Goal: Contribute content: Contribute content

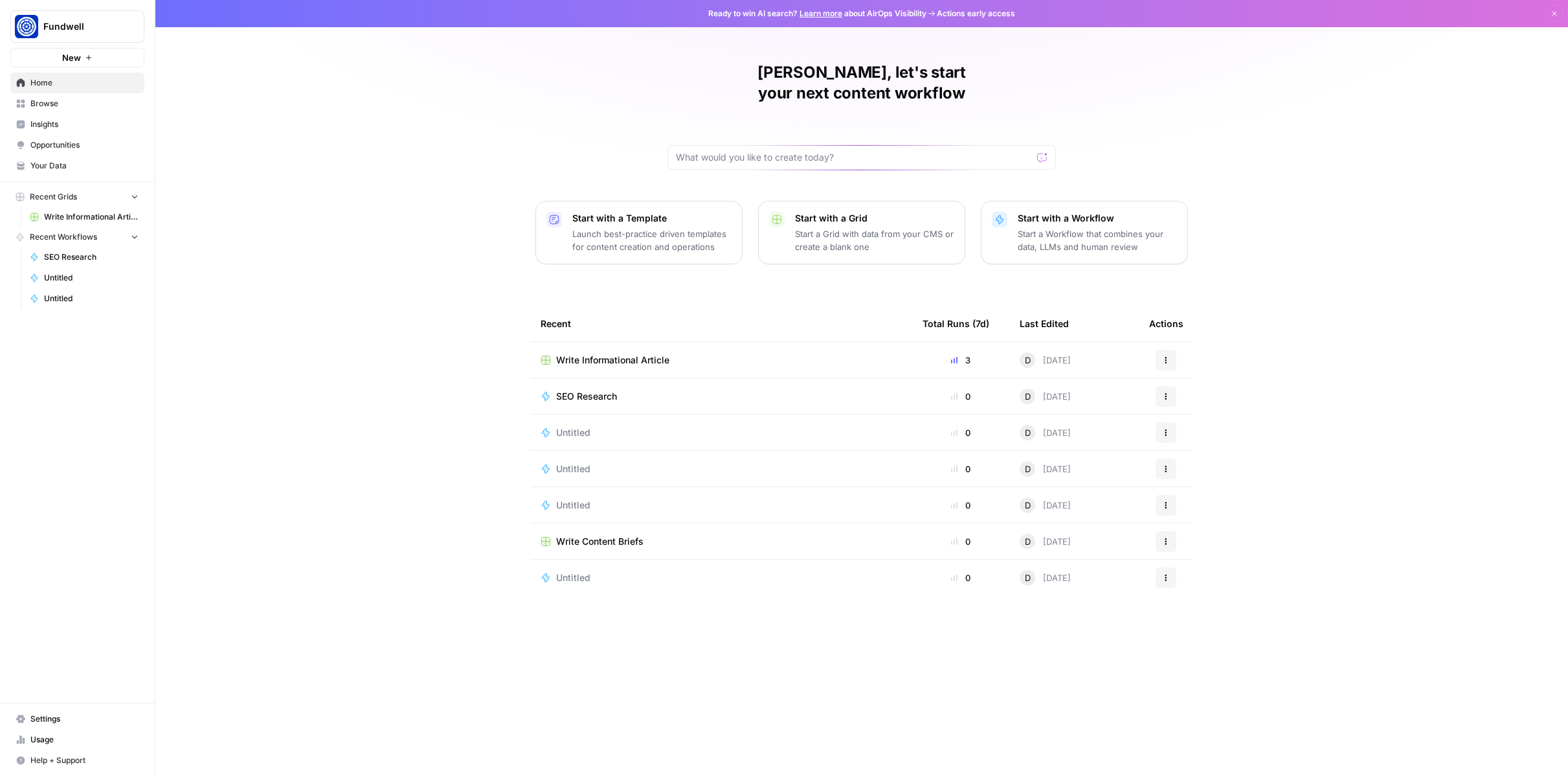
click at [67, 223] on link "Write Informational Article" at bounding box center [84, 217] width 120 height 20
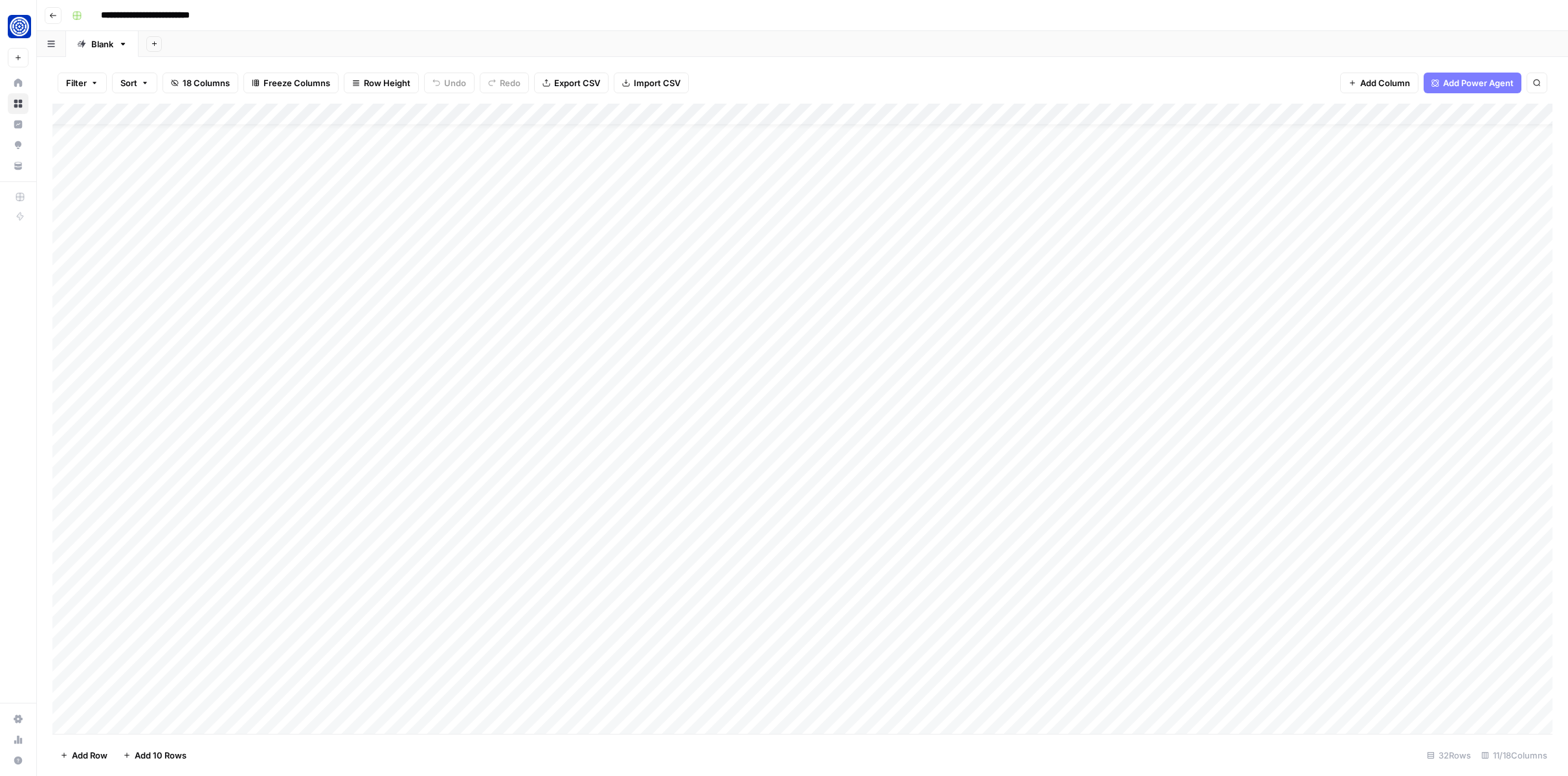
scroll to position [117, 0]
click at [498, 546] on div "Add Column" at bounding box center [802, 418] width 1501 height 630
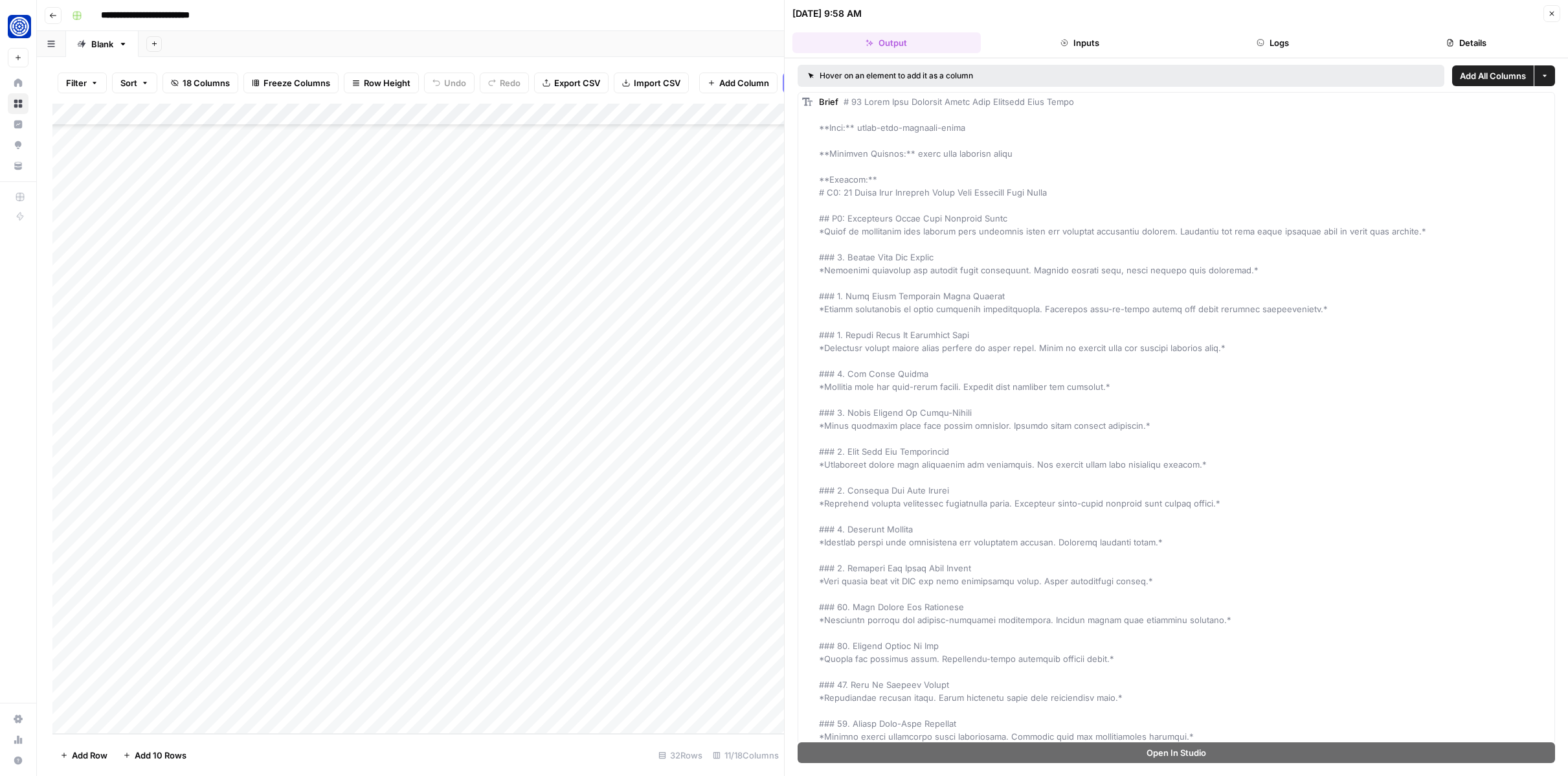
click at [1556, 9] on button "Close" at bounding box center [1553, 14] width 17 height 17
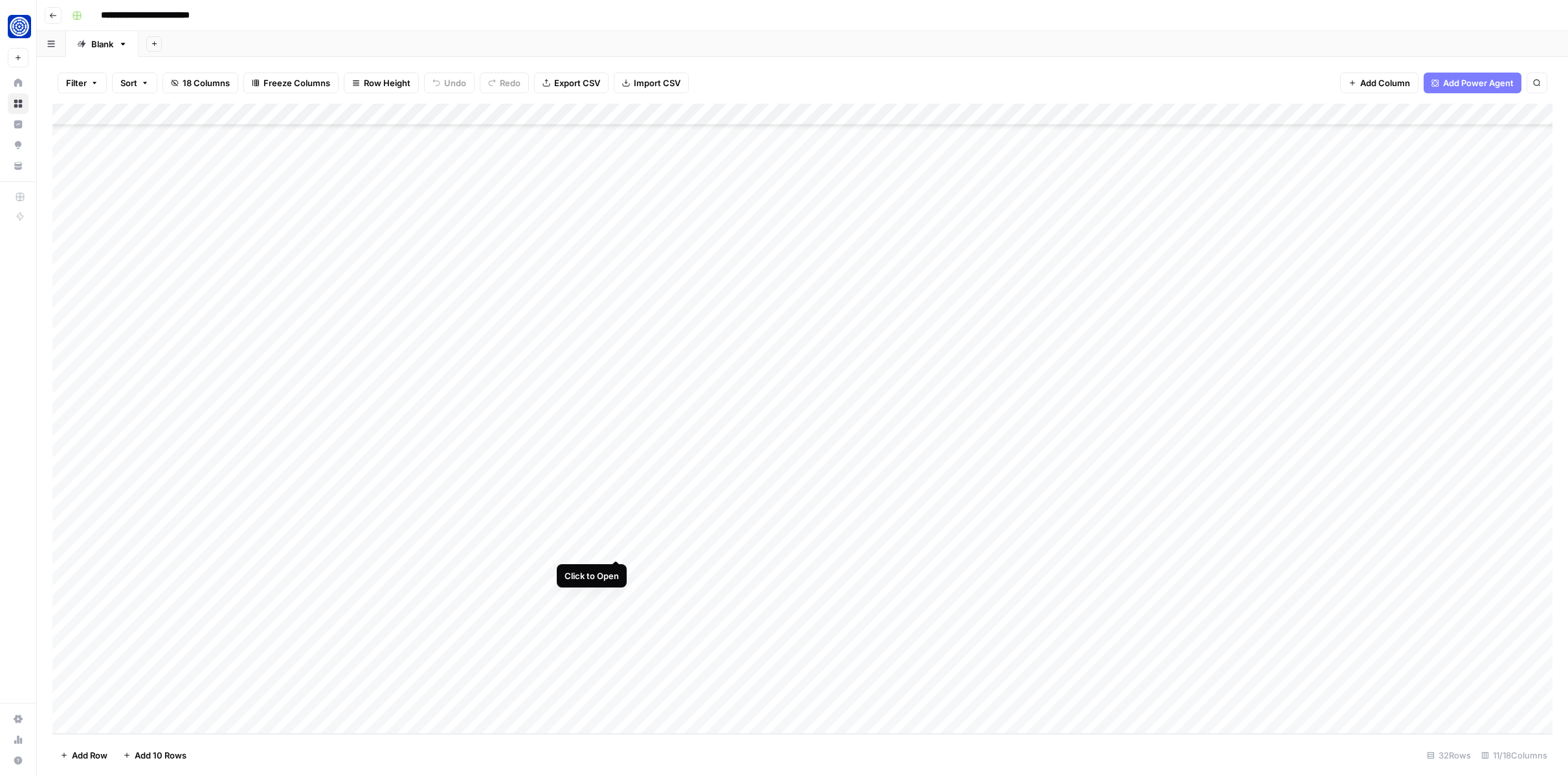
click at [616, 549] on div "Add Column" at bounding box center [802, 418] width 1501 height 630
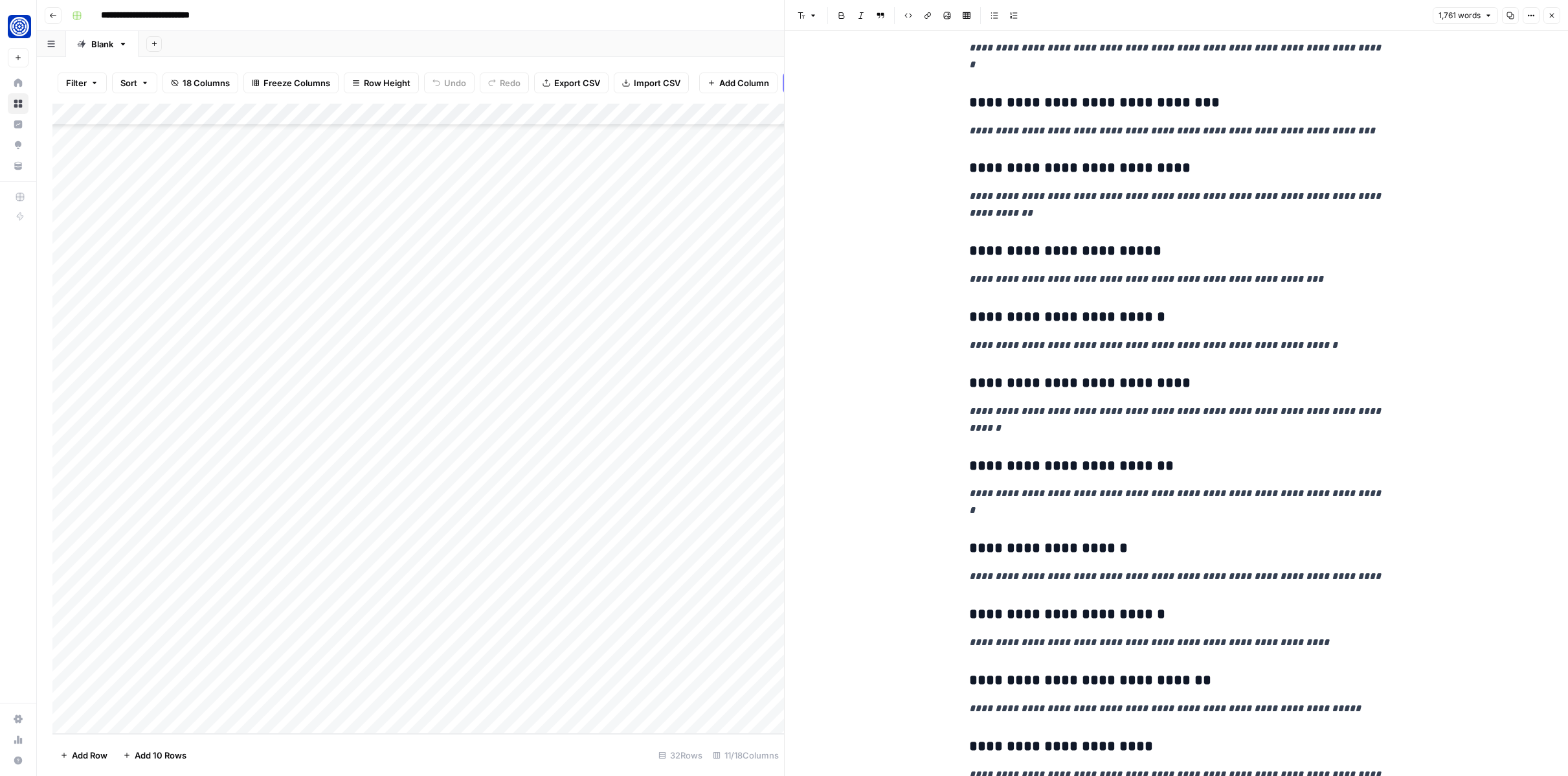
scroll to position [1145, 0]
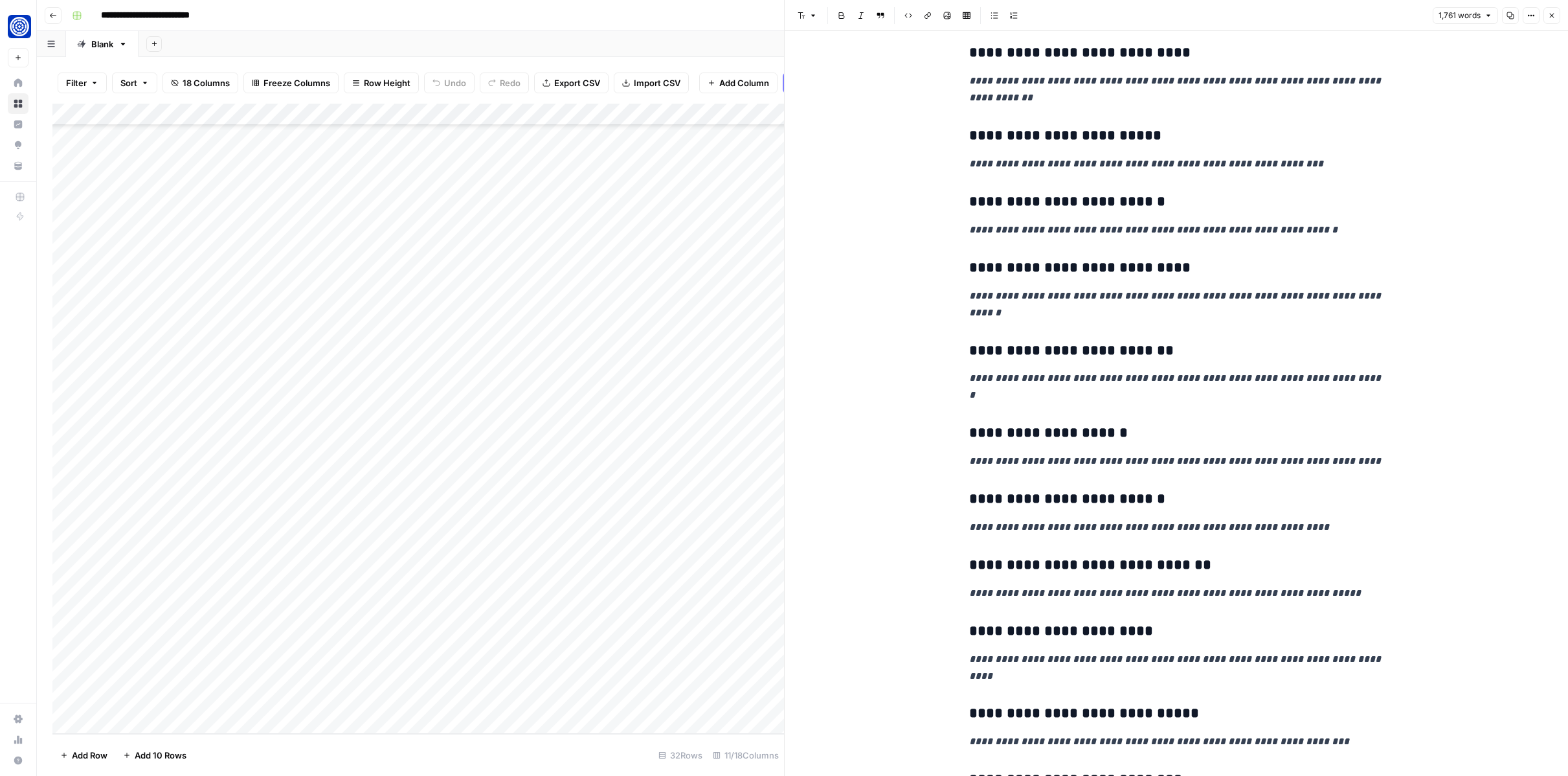
click at [1553, 17] on icon "button" at bounding box center [1552, 15] width 8 height 8
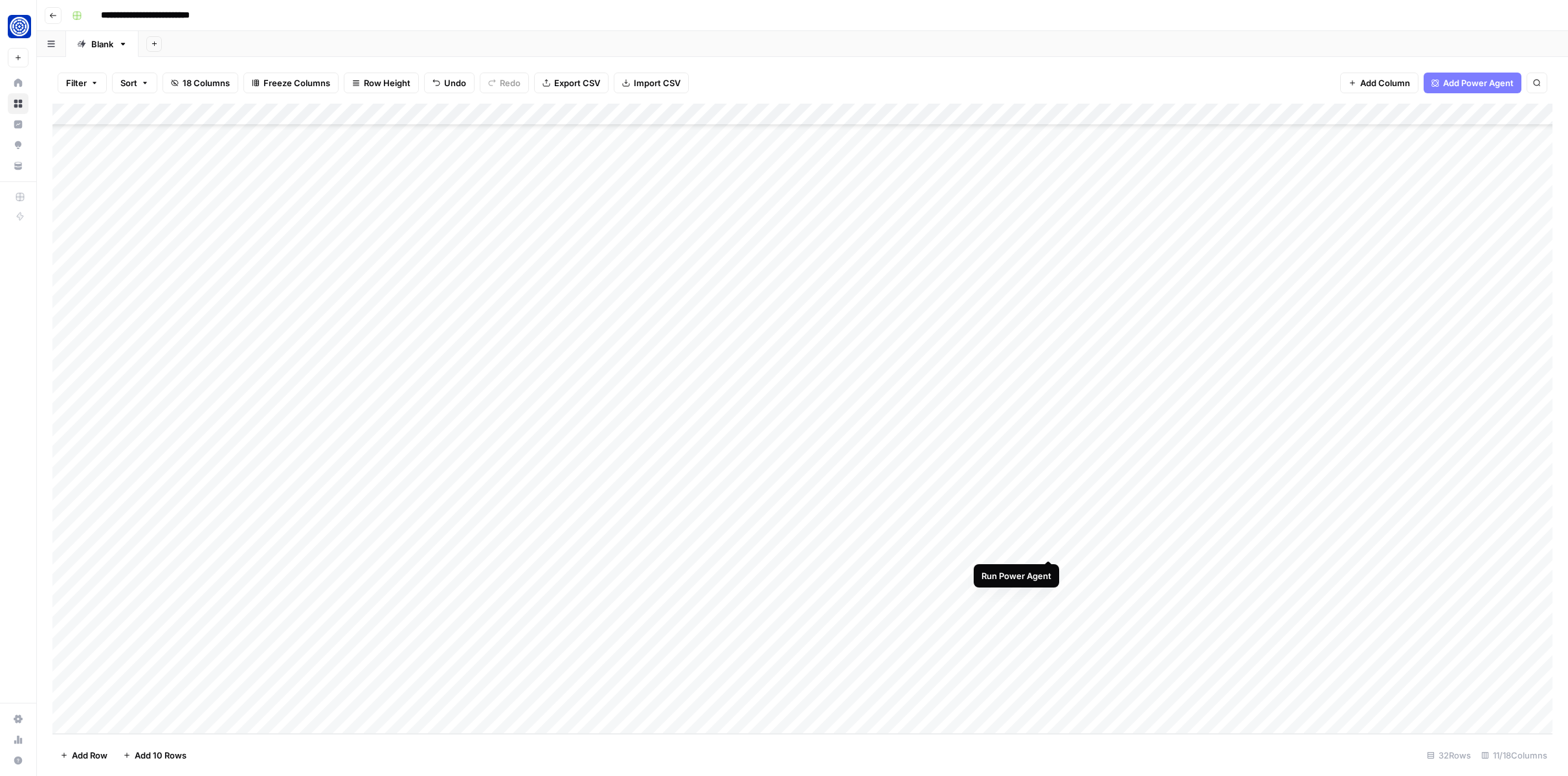
click at [1047, 546] on div "Add Column" at bounding box center [802, 418] width 1501 height 630
click at [930, 545] on div "Add Column" at bounding box center [802, 418] width 1501 height 630
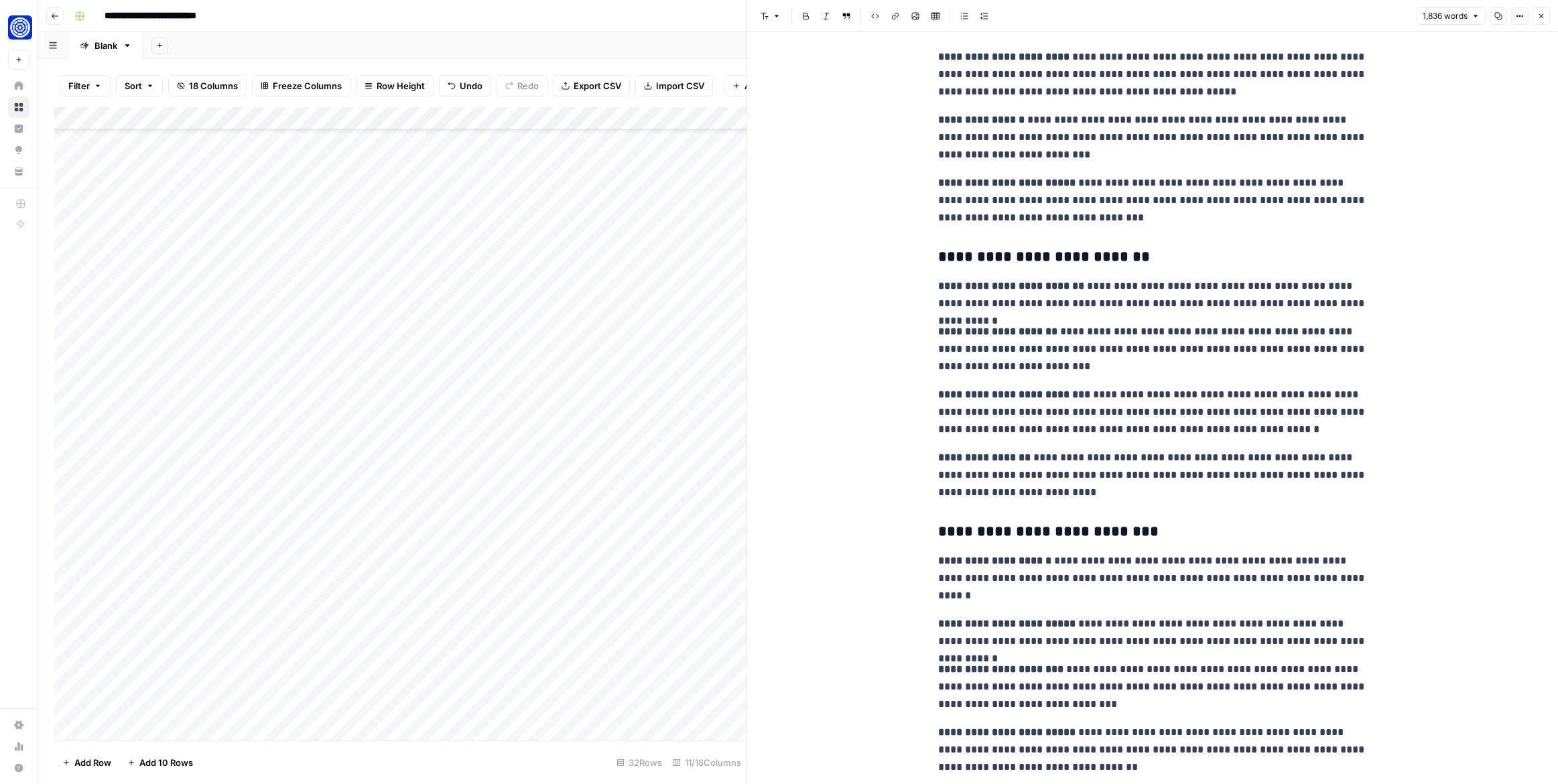
scroll to position [686, 0]
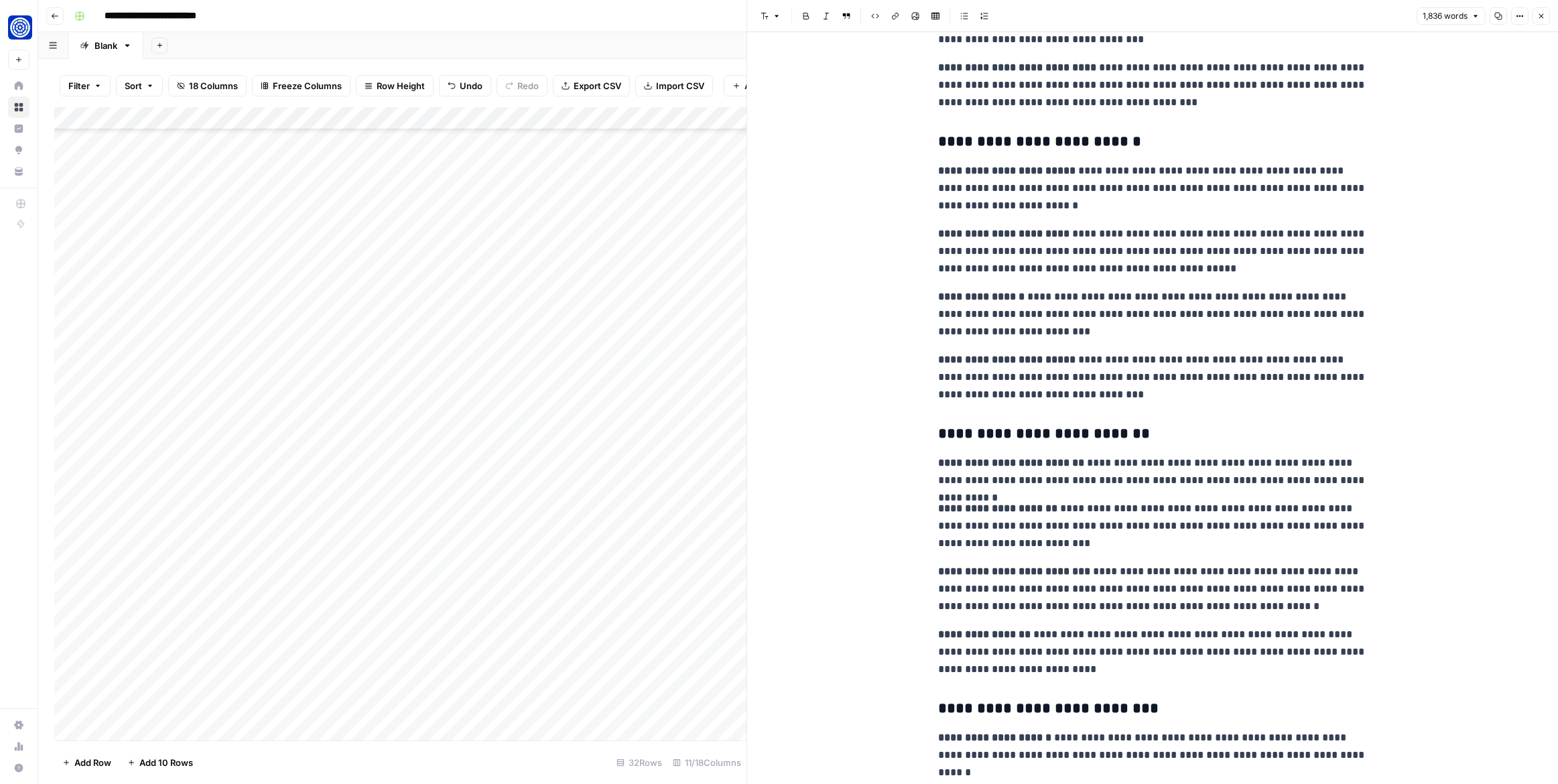
click at [1539, 20] on button "Close" at bounding box center [1541, 16] width 18 height 18
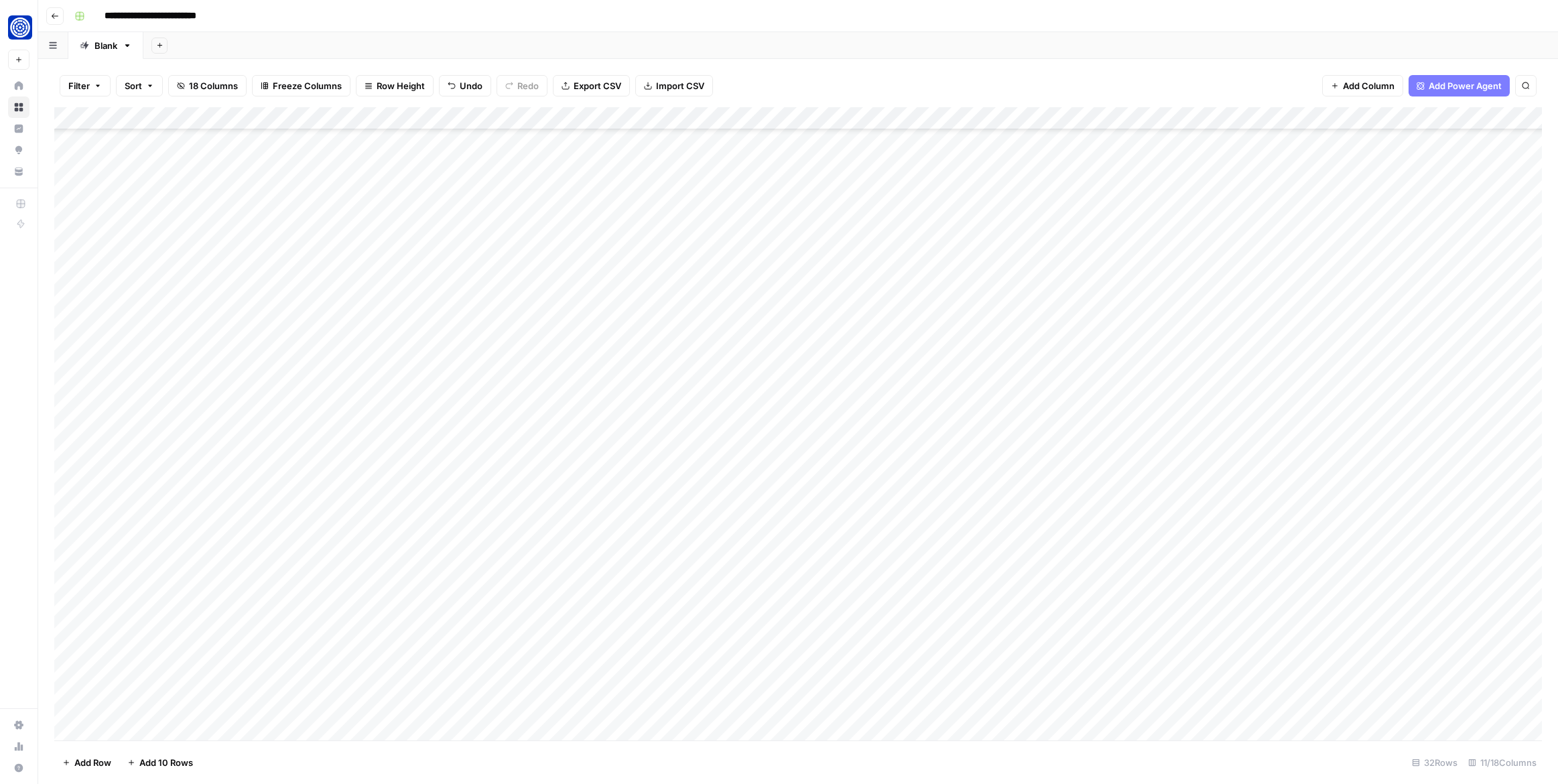
click at [1206, 563] on div "Add Column" at bounding box center [798, 423] width 1487 height 633
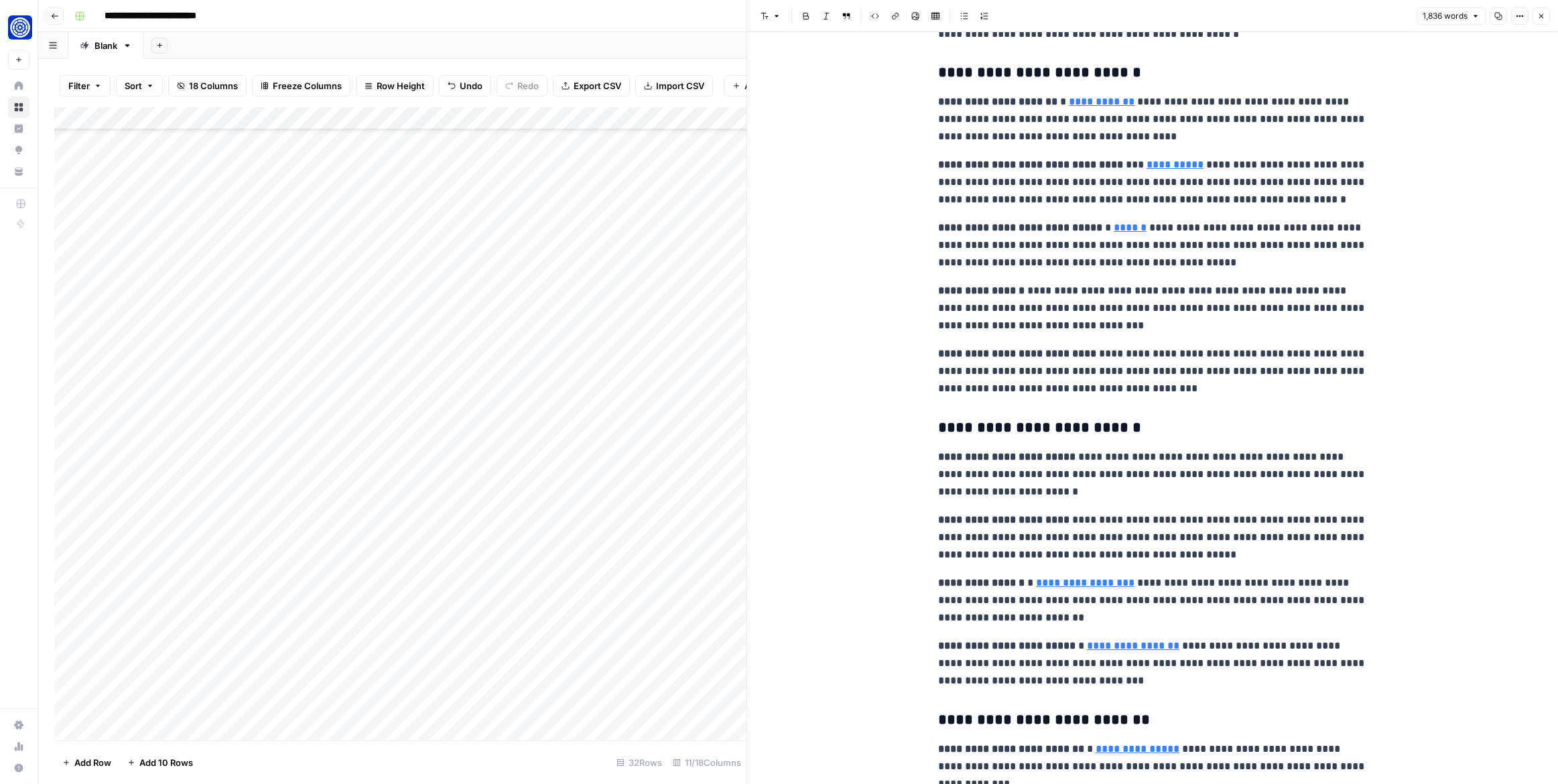
scroll to position [256, 0]
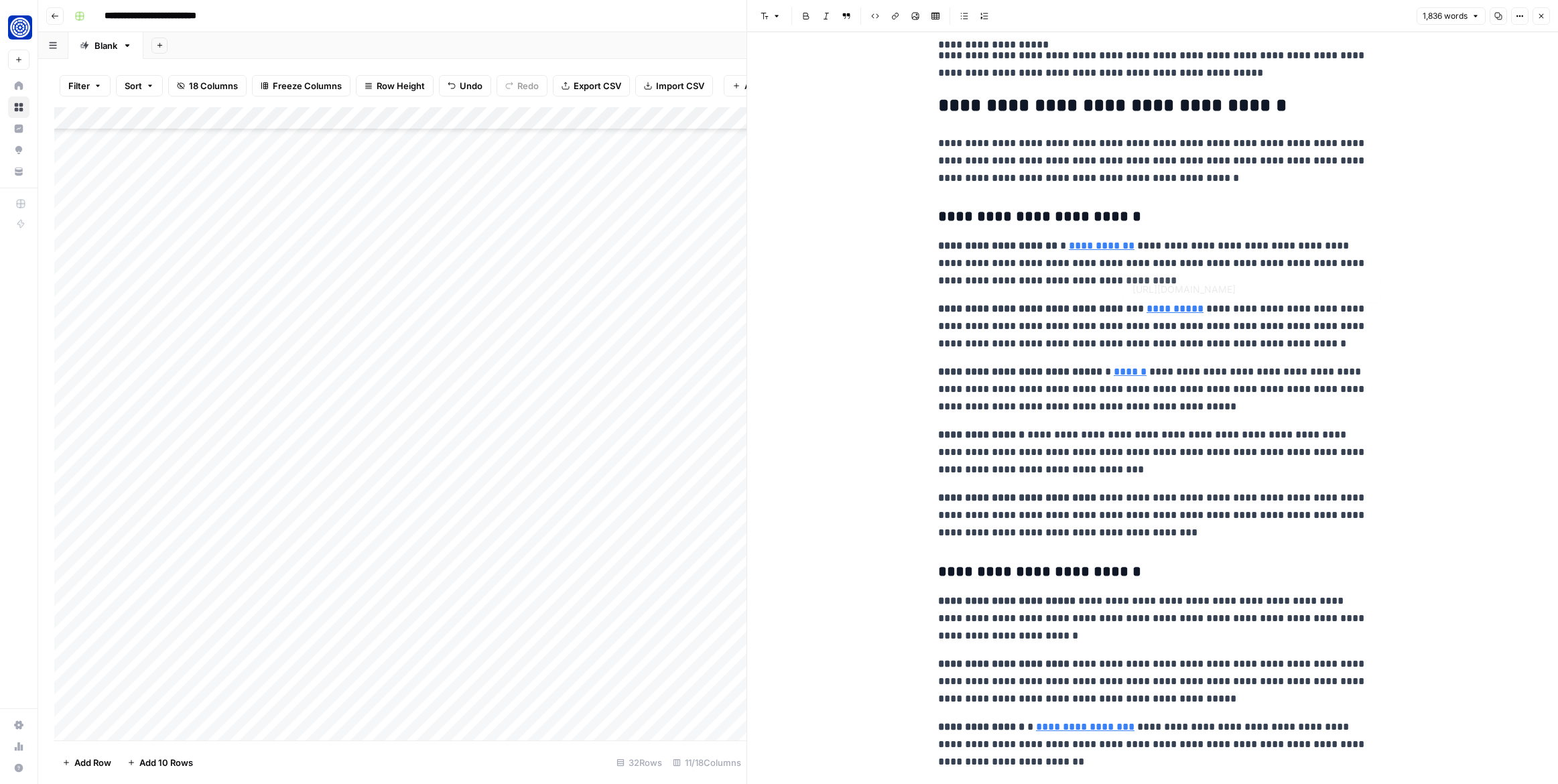
type input "[URL][DOMAIN_NAME]"
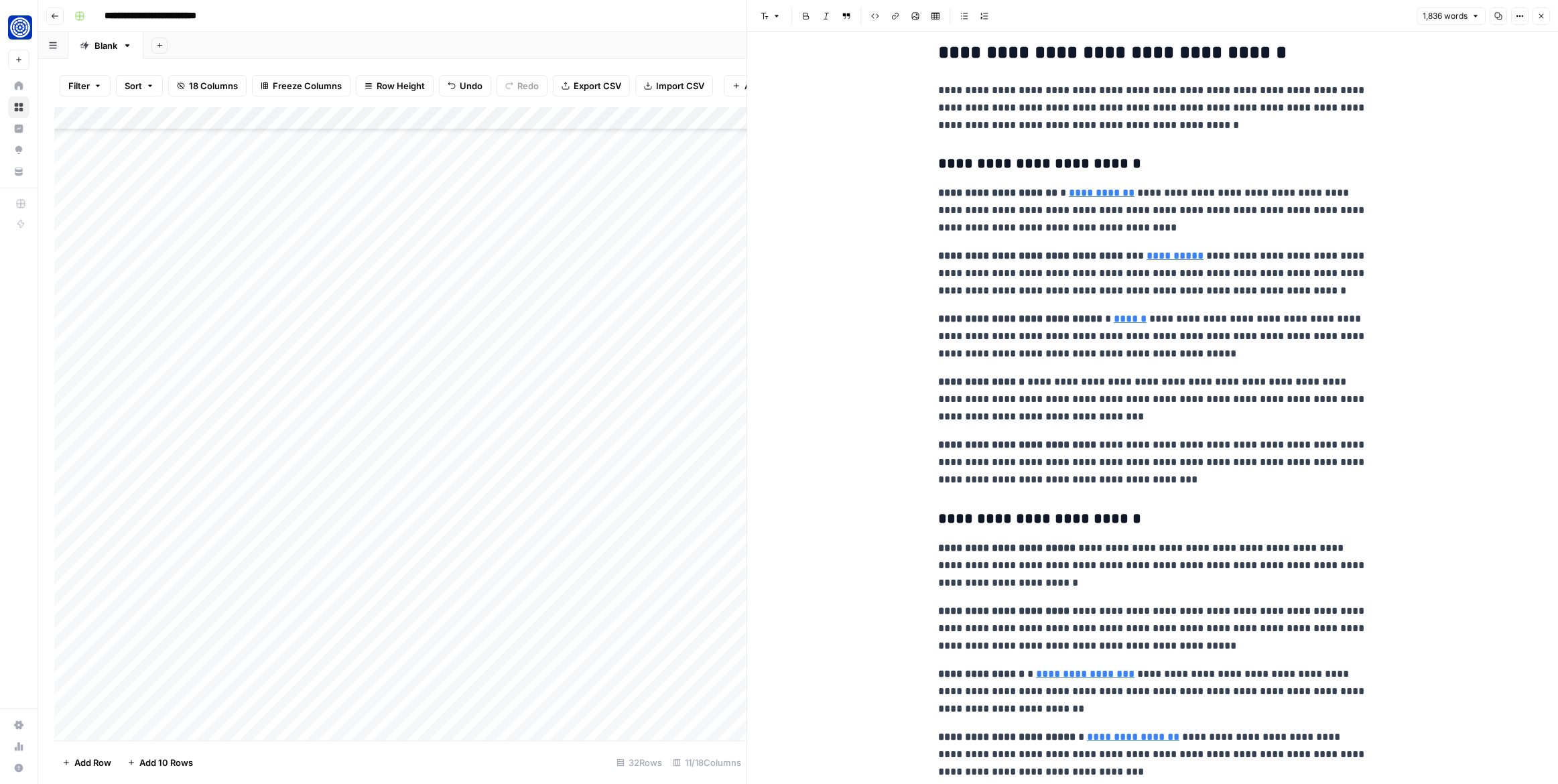
scroll to position [0, 0]
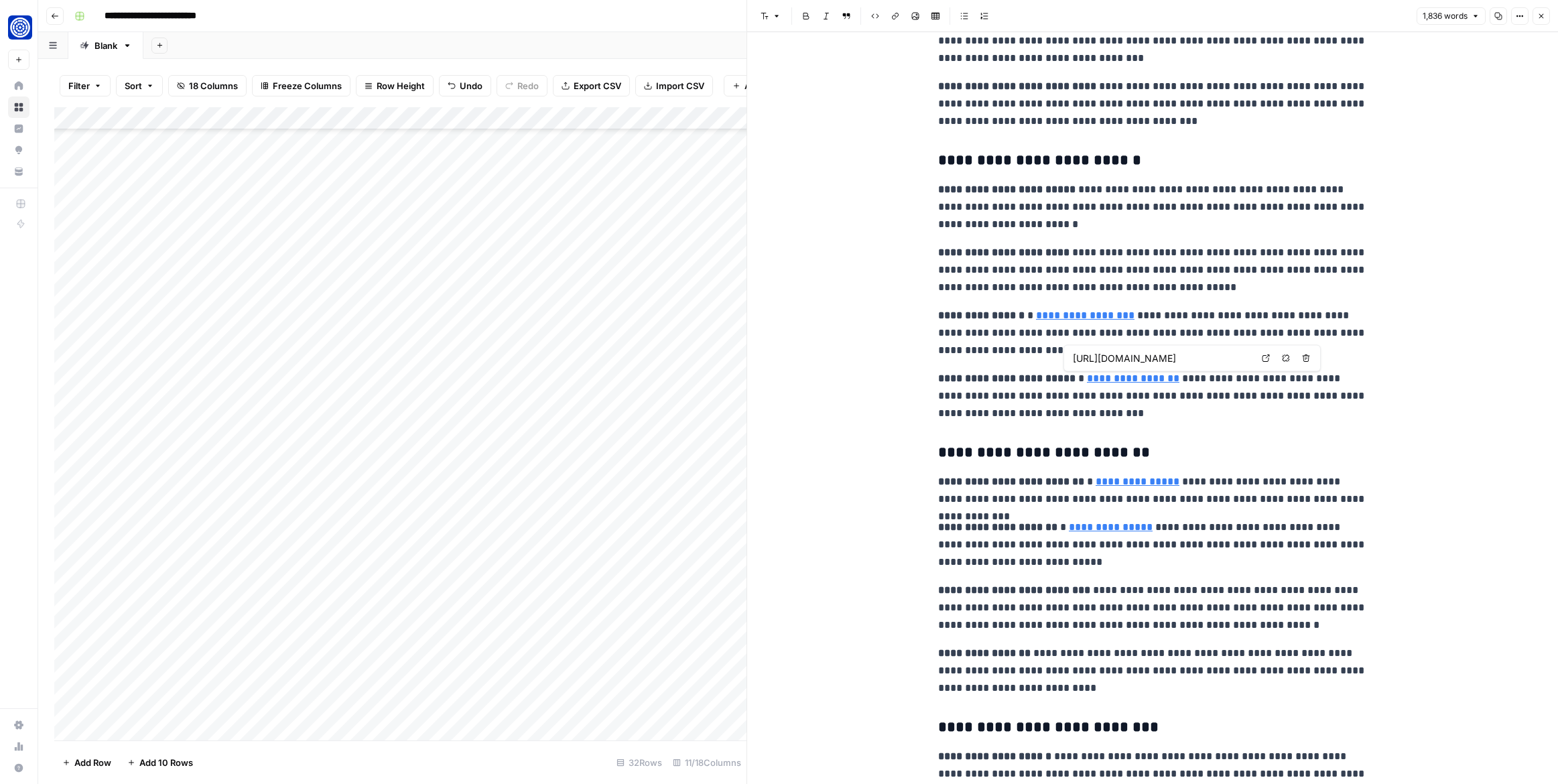
type input "[URL][DOMAIN_NAME]"
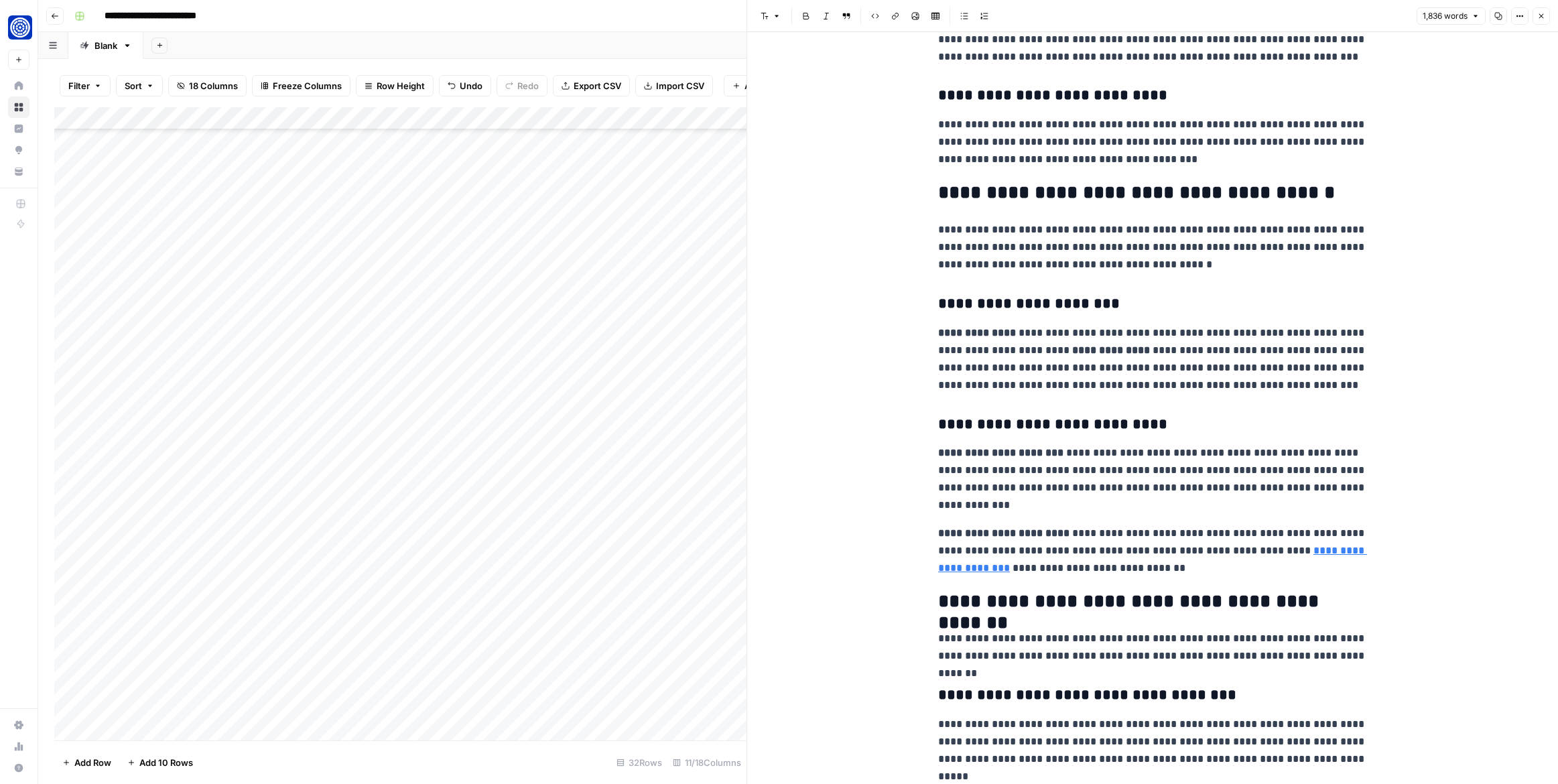
scroll to position [2807, 0]
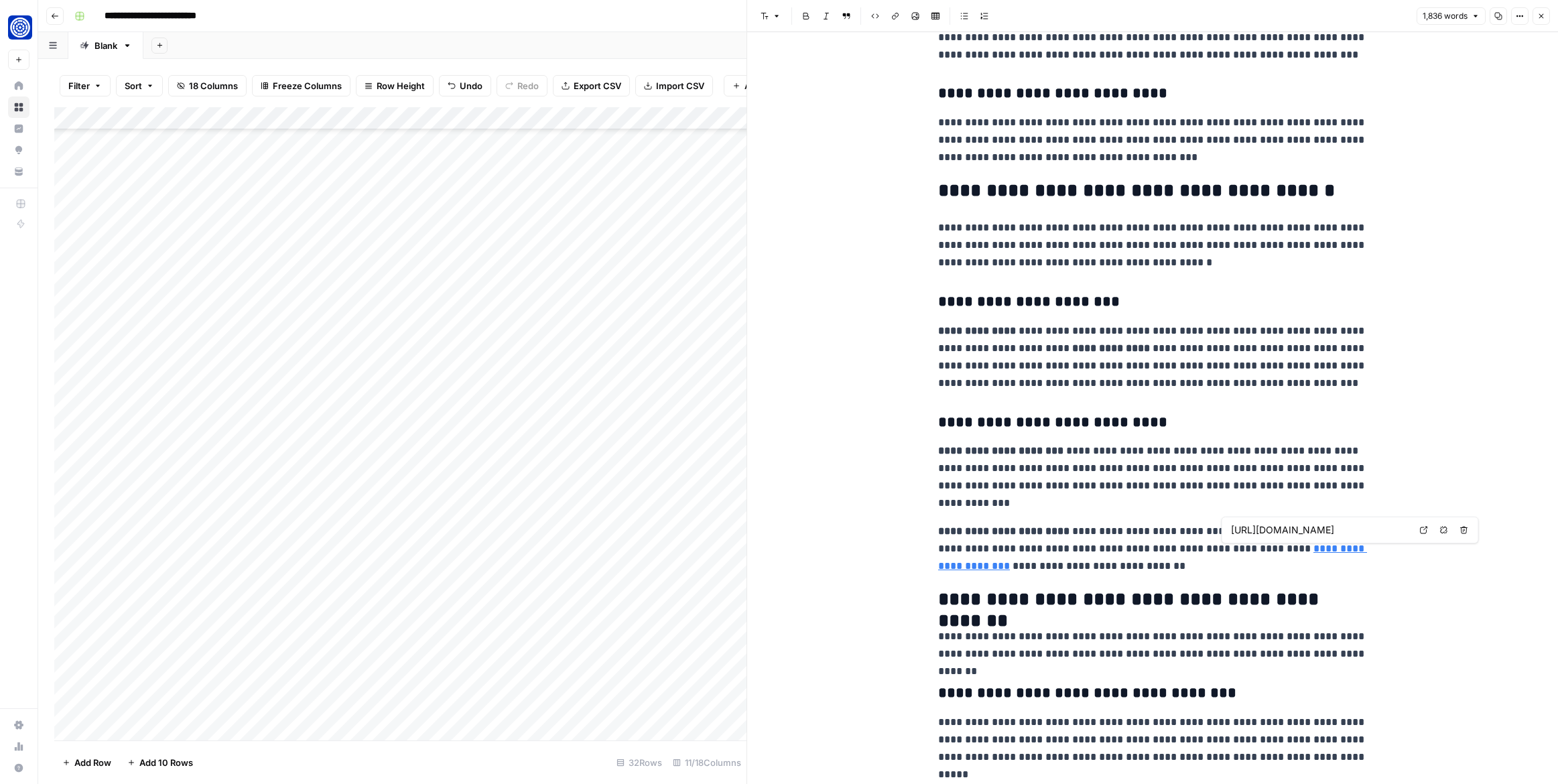
click at [1326, 522] on div "[URL][DOMAIN_NAME]" at bounding box center [1320, 530] width 185 height 16
click at [1350, 499] on p "**********" at bounding box center [1153, 477] width 429 height 70
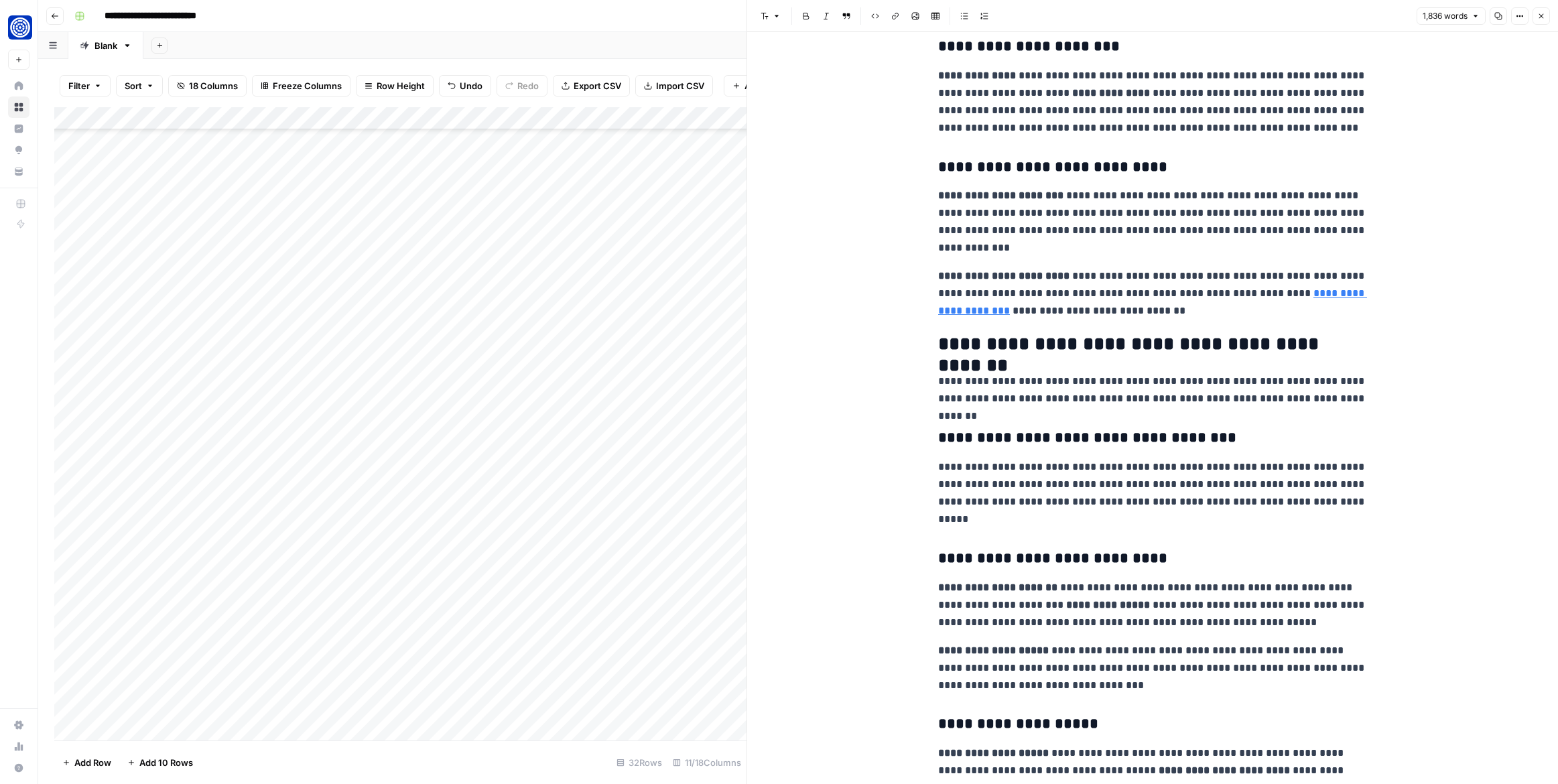
scroll to position [3019, 0]
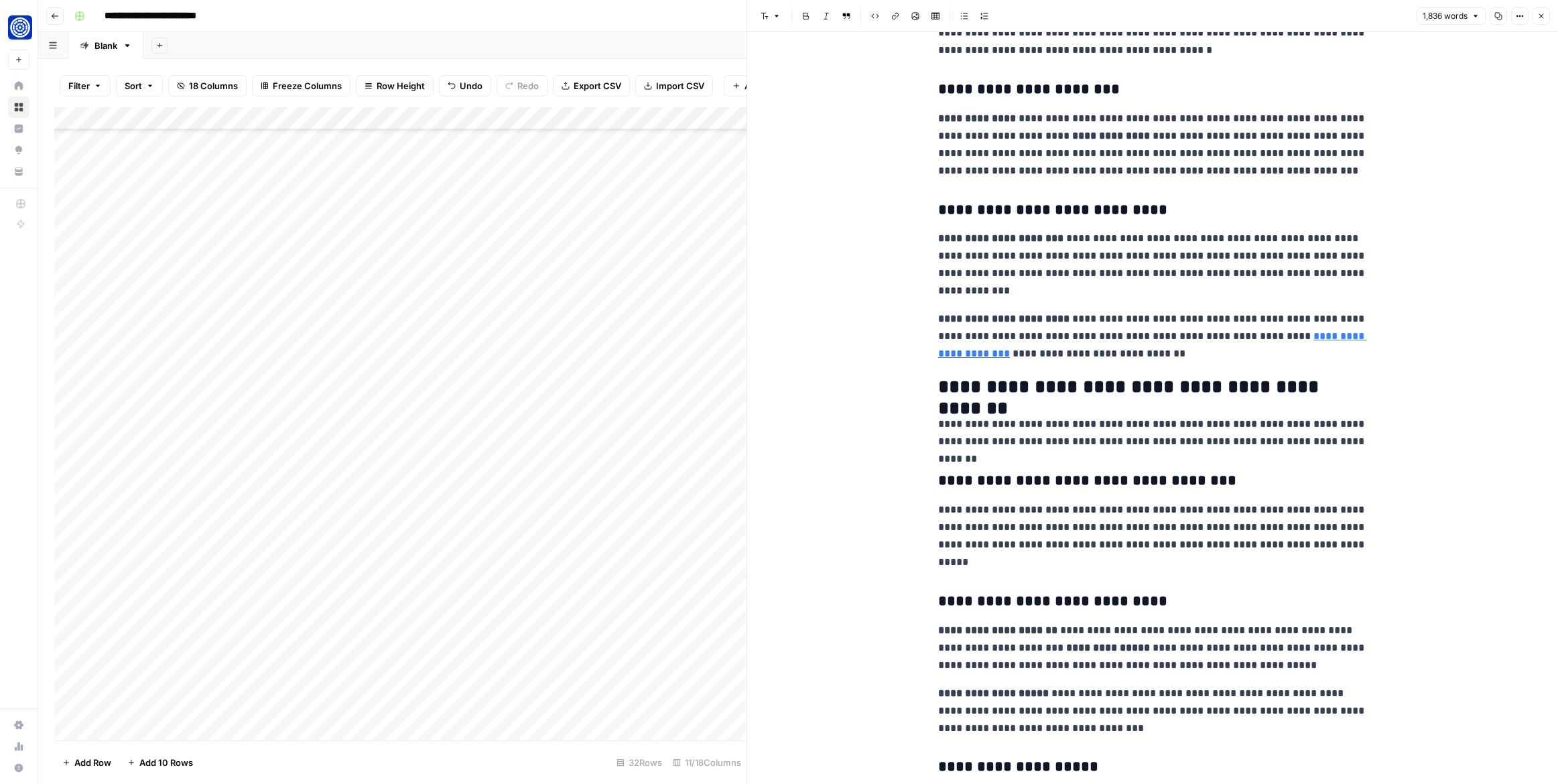
click at [1543, 18] on icon "button" at bounding box center [1540, 16] width 8 height 8
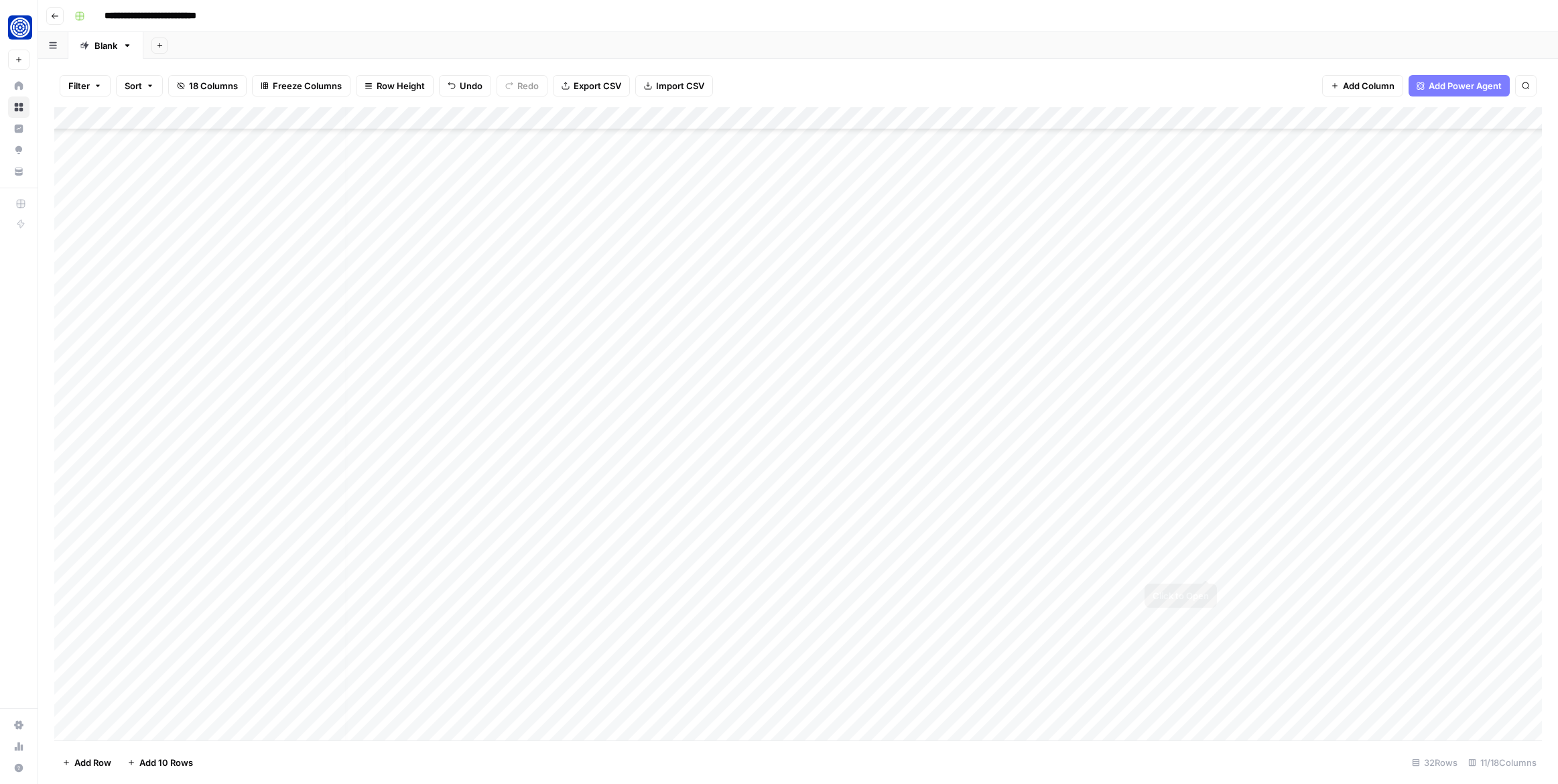
scroll to position [121, 73]
click at [1204, 566] on div "Add Column" at bounding box center [798, 423] width 1487 height 633
click at [1127, 568] on div "Add Column" at bounding box center [798, 423] width 1487 height 633
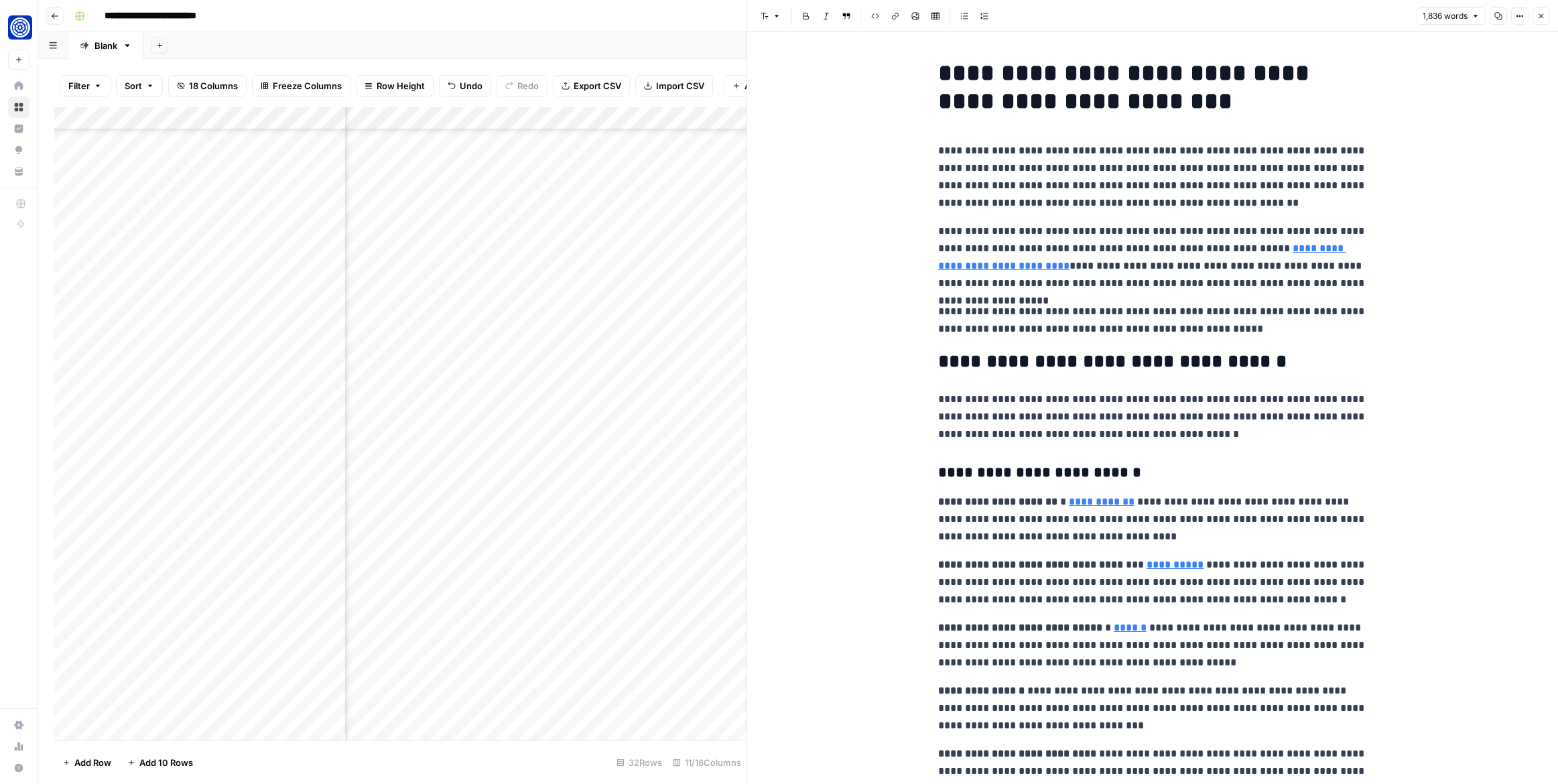
click at [1062, 96] on h1 "**********" at bounding box center [1153, 87] width 429 height 57
copy h1 "**********"
click at [1119, 190] on p "**********" at bounding box center [1153, 177] width 429 height 70
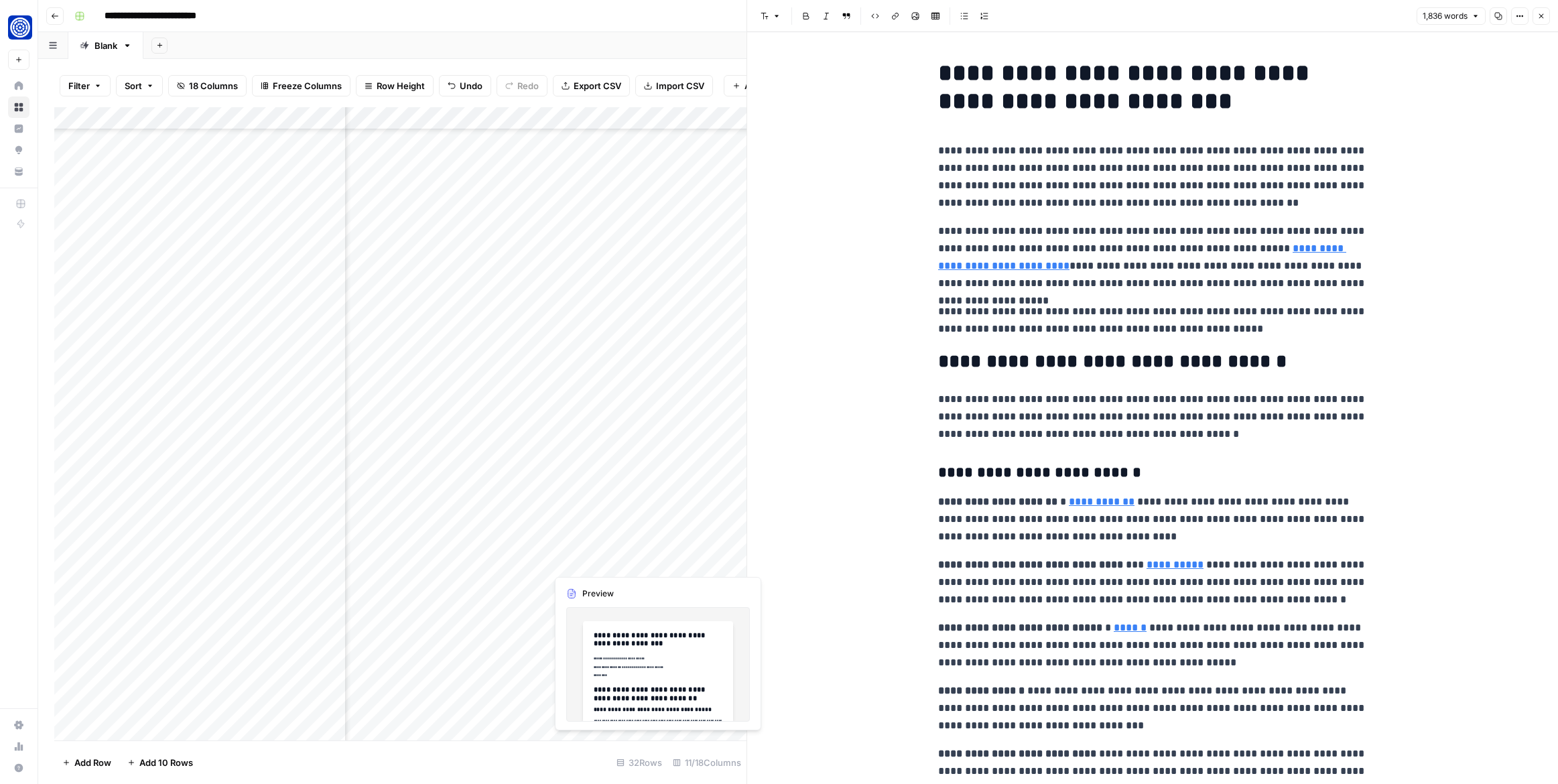
scroll to position [126, 192]
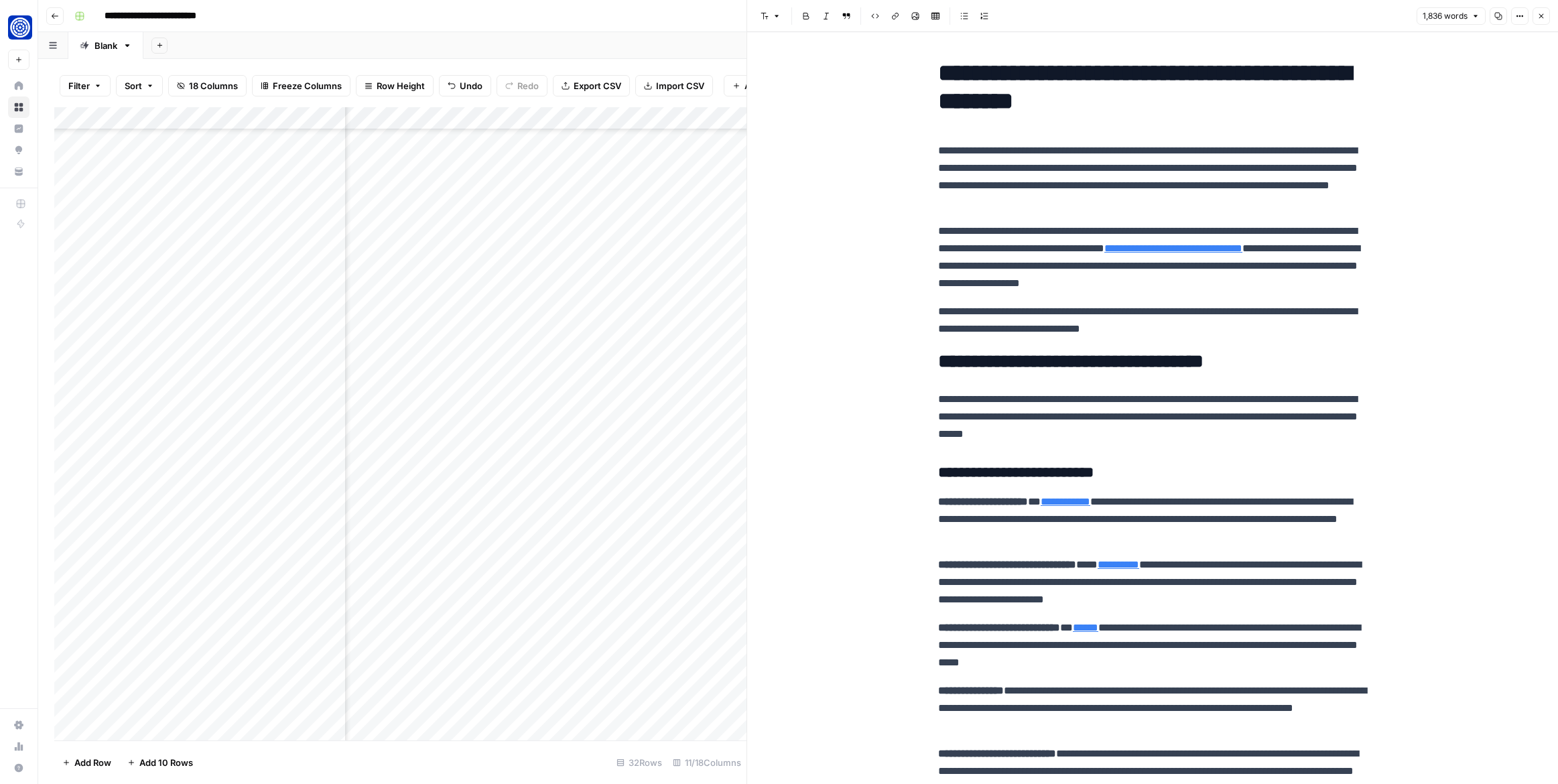
click at [636, 562] on div "Add Column" at bounding box center [400, 423] width 692 height 633
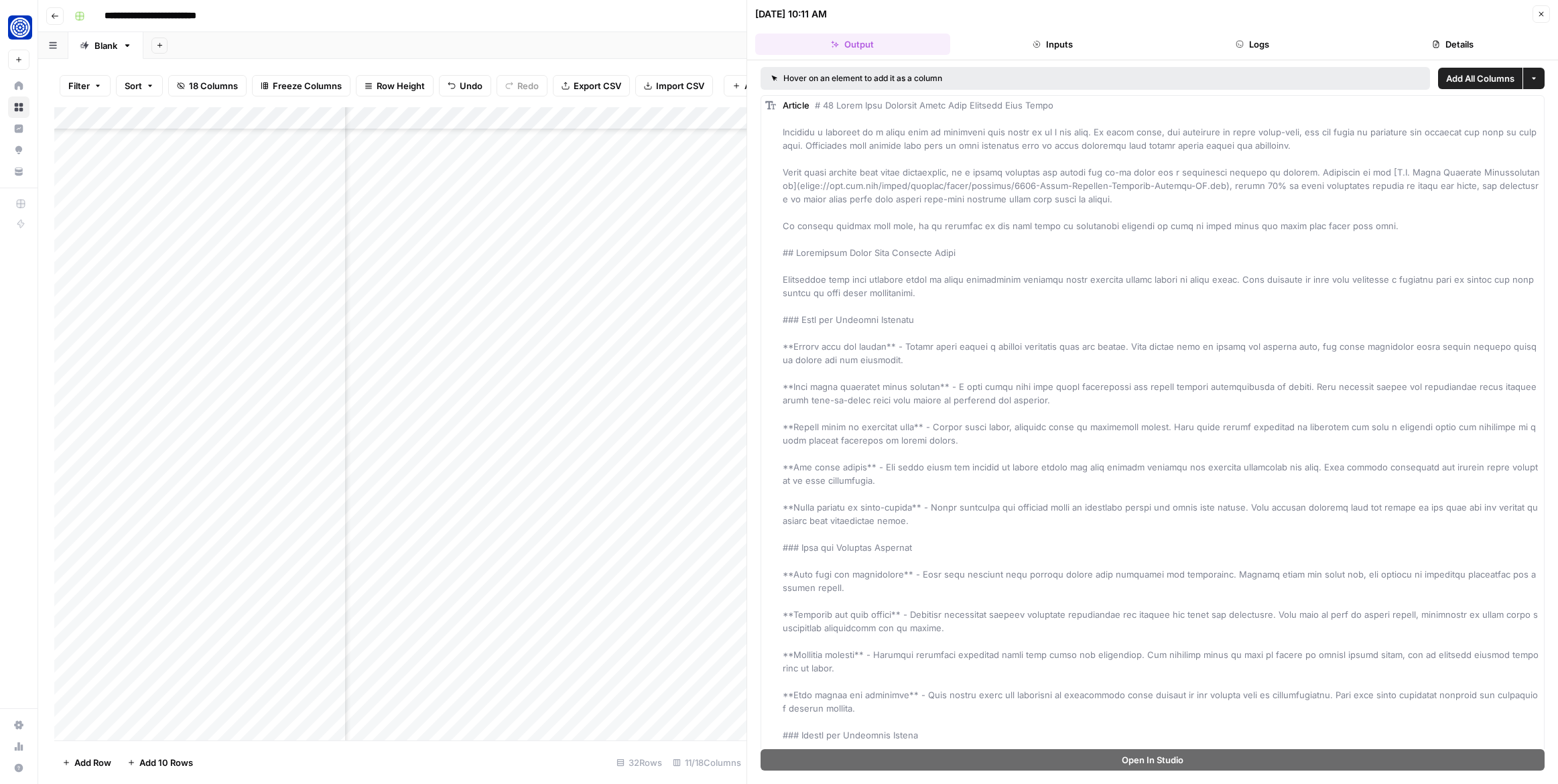
click at [1545, 13] on button "Close" at bounding box center [1541, 14] width 18 height 18
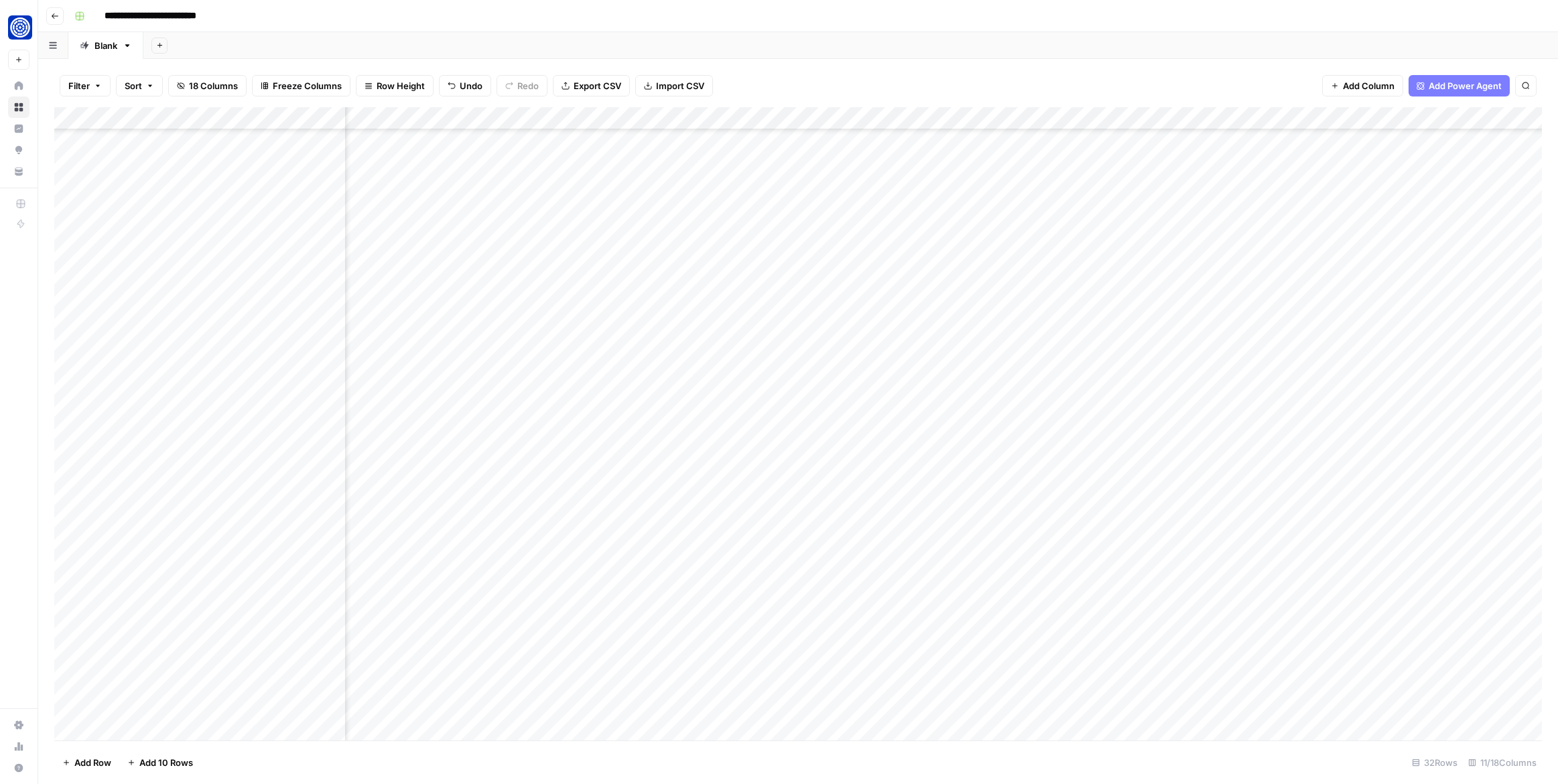
scroll to position [126, 34]
click at [606, 561] on div "Add Column" at bounding box center [798, 423] width 1487 height 633
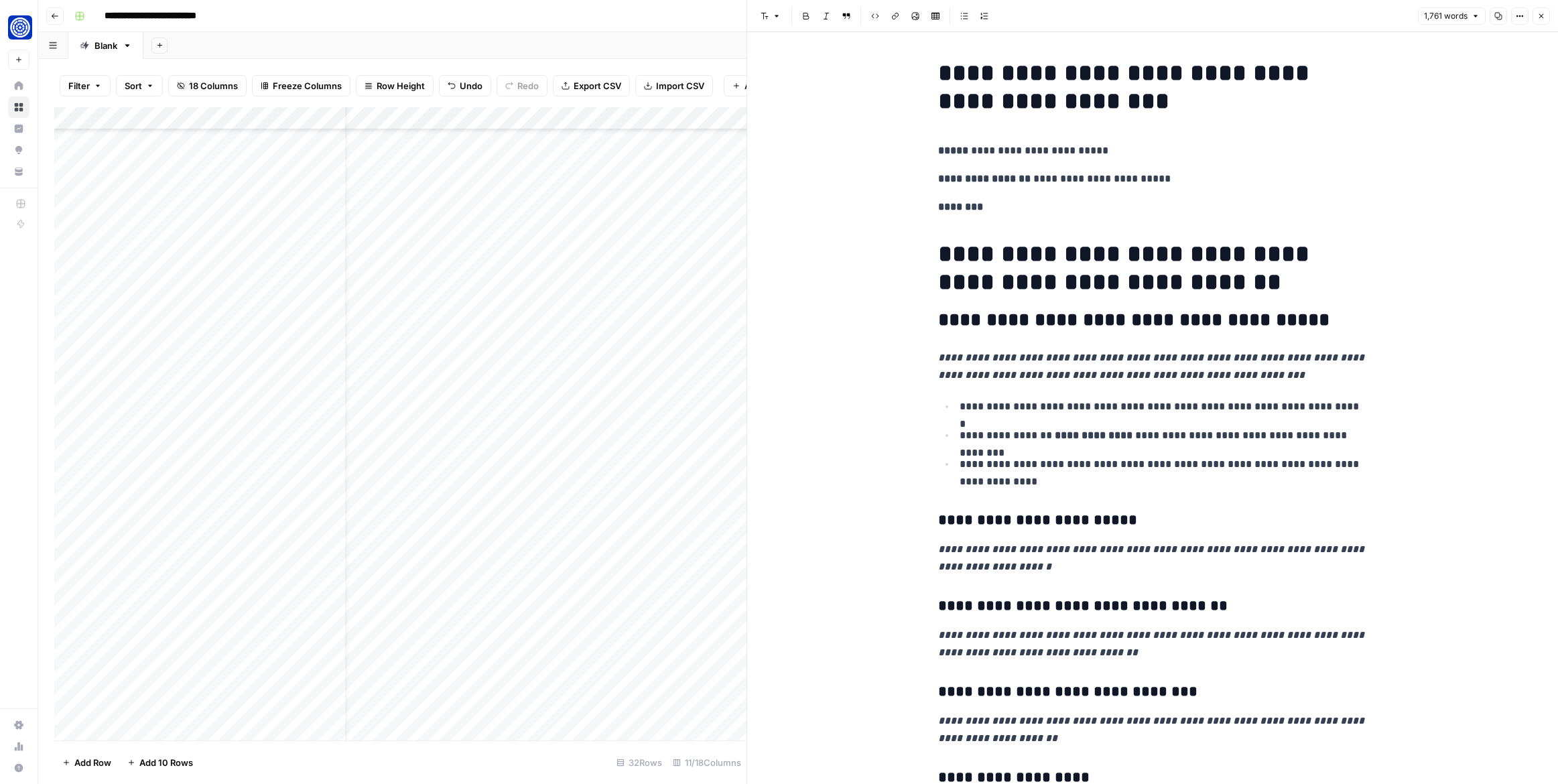
click at [975, 151] on p "**********" at bounding box center [1153, 151] width 429 height 18
drag, startPoint x: 965, startPoint y: 149, endPoint x: 1108, endPoint y: 143, distance: 143.1
click at [1108, 143] on p "**********" at bounding box center [1153, 151] width 429 height 18
copy p "***** *"
click at [1126, 104] on h1 "**********" at bounding box center [1153, 87] width 429 height 57
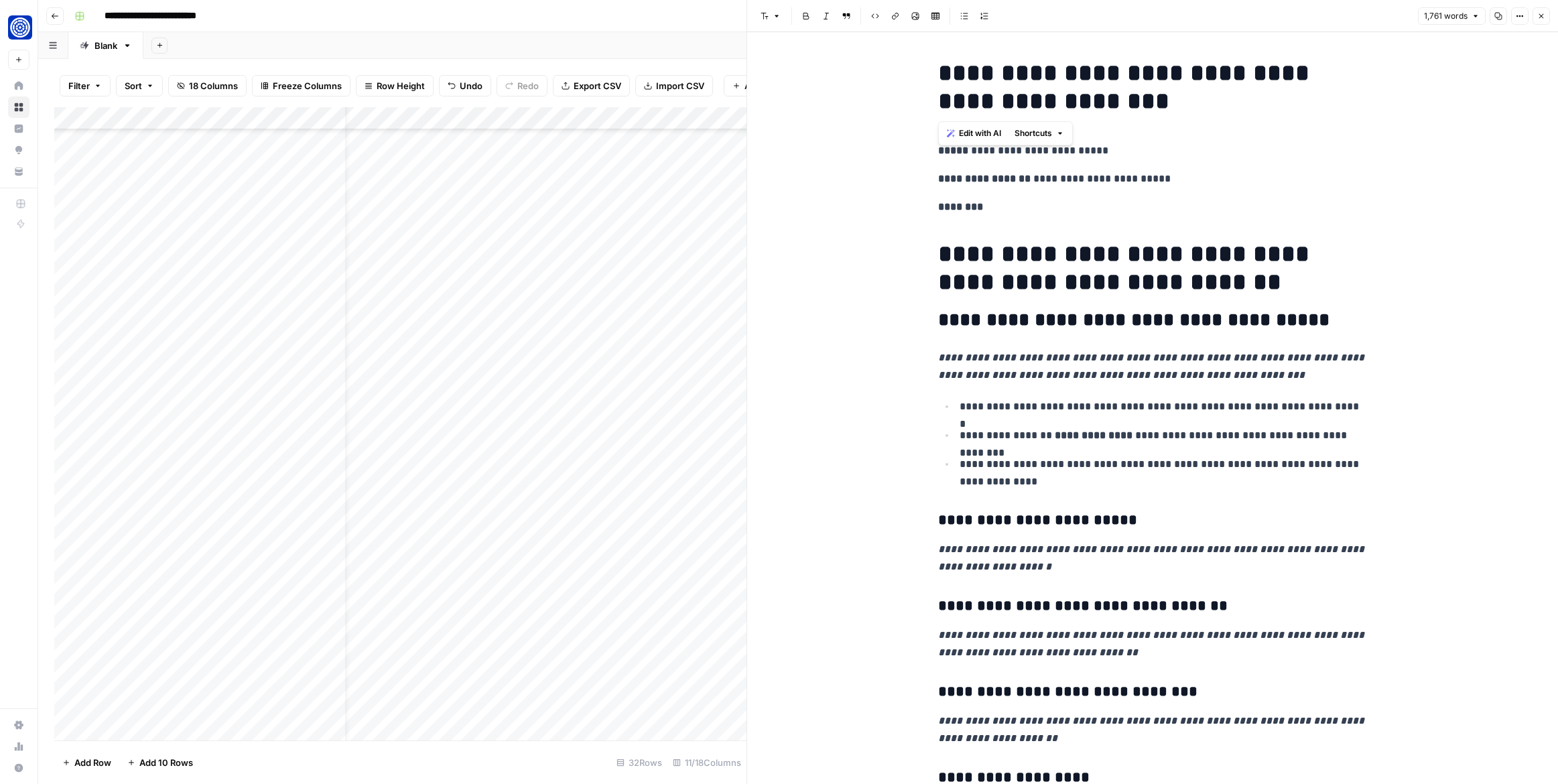
drag, startPoint x: 987, startPoint y: 81, endPoint x: 930, endPoint y: 73, distance: 57.6
copy h1 "**********"
click at [1542, 12] on icon "button" at bounding box center [1540, 16] width 8 height 8
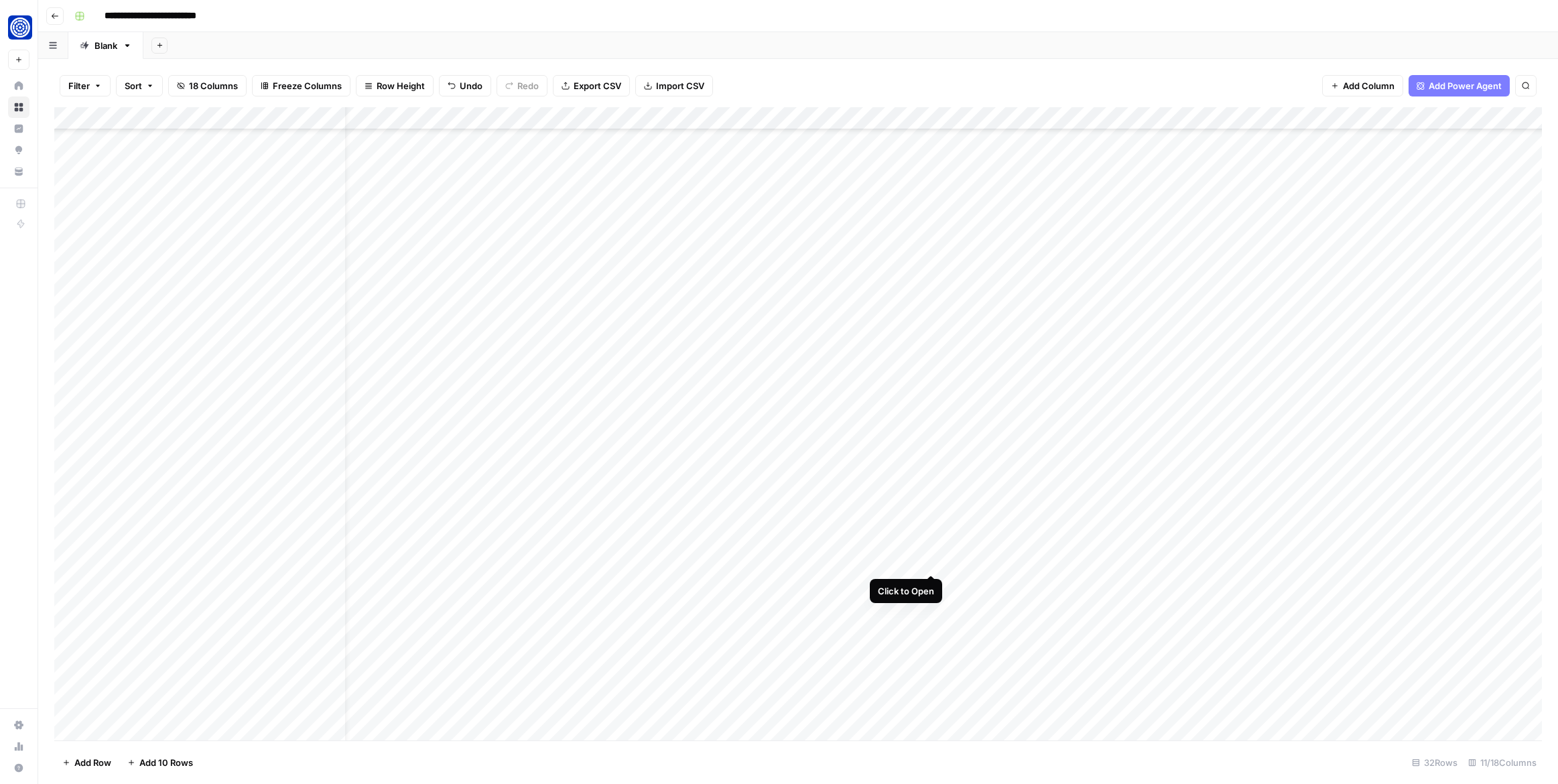
click at [926, 558] on div "Add Column" at bounding box center [798, 423] width 1487 height 633
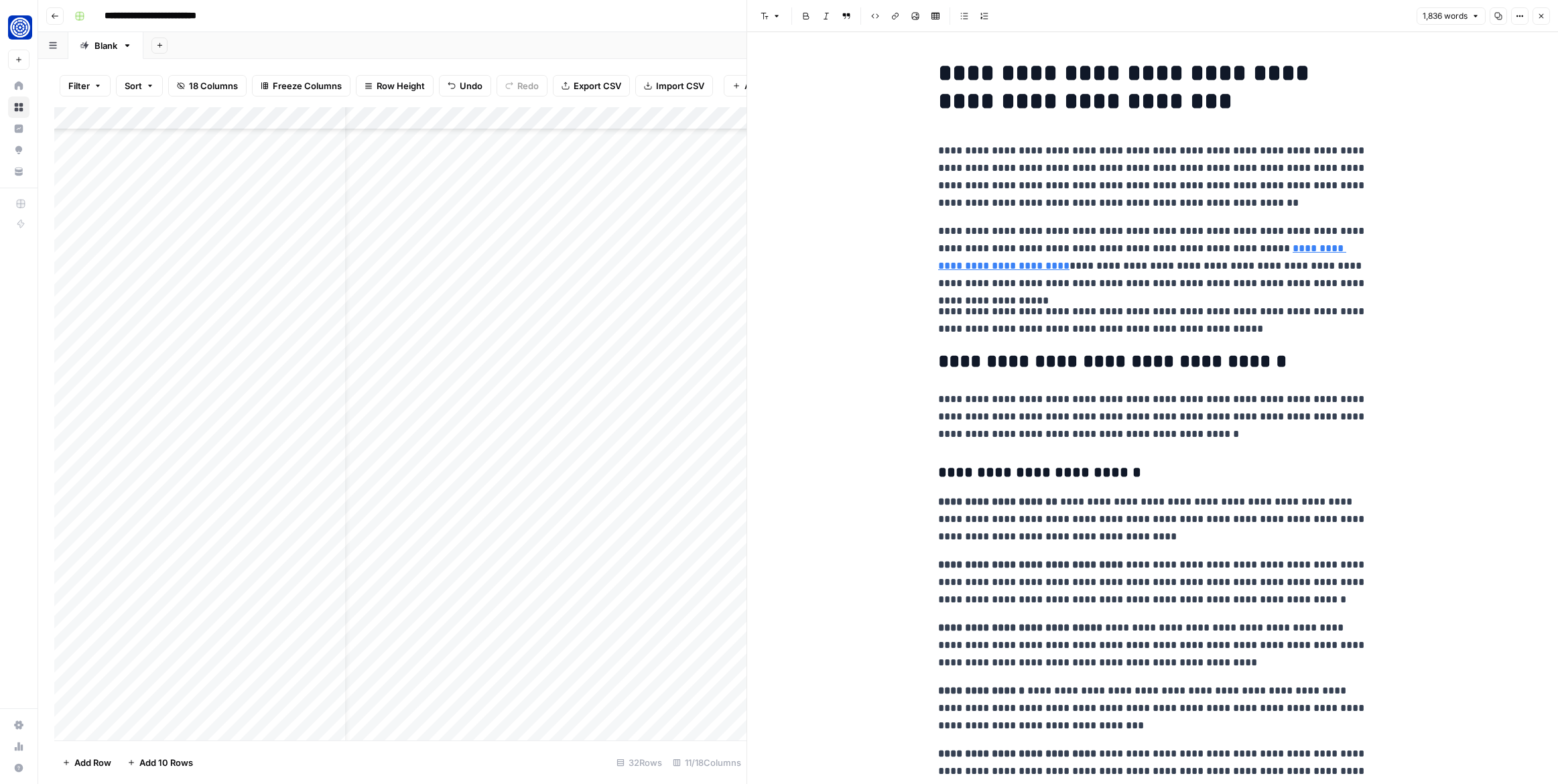
click at [1547, 12] on button "Close" at bounding box center [1541, 16] width 18 height 18
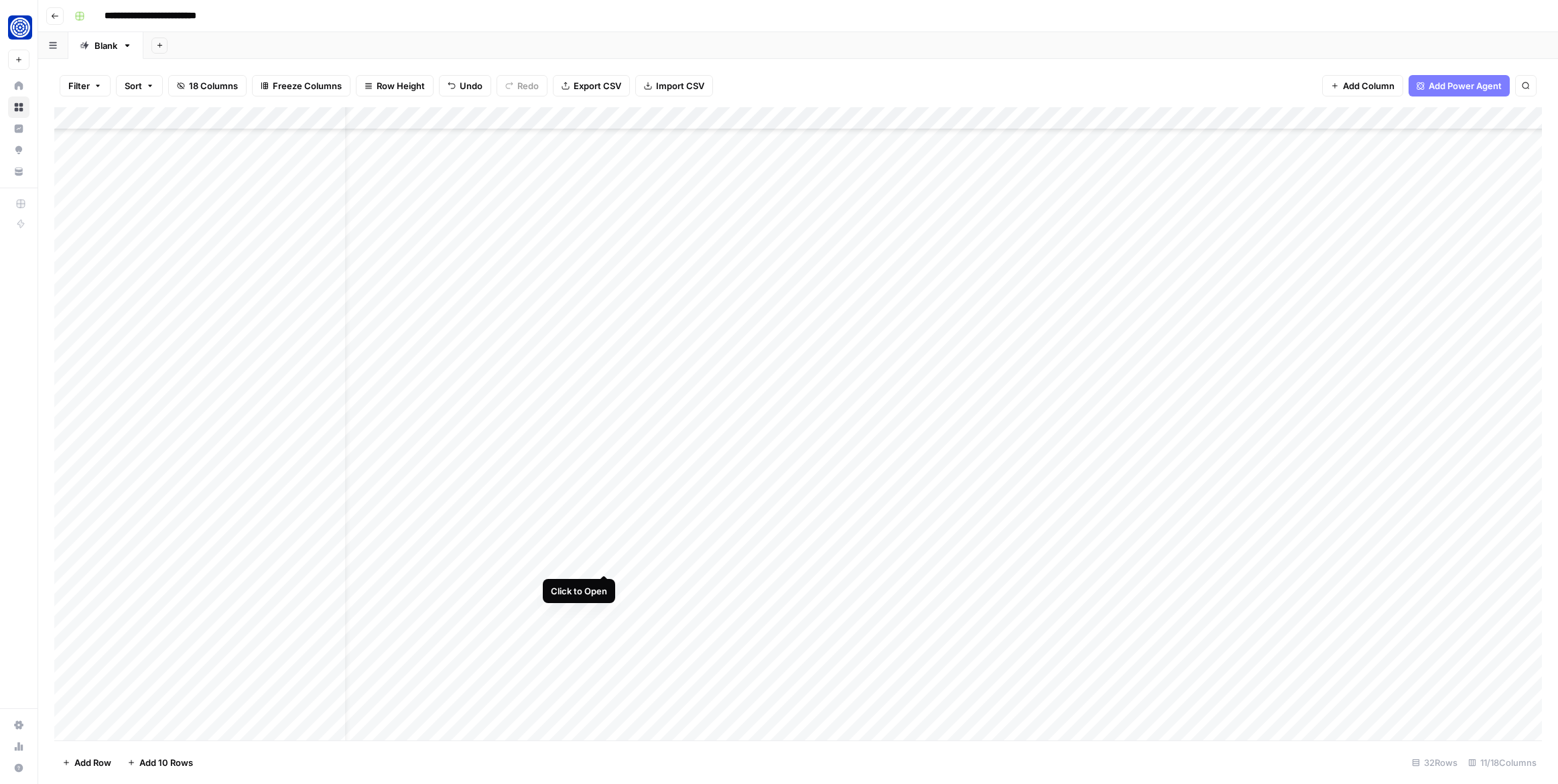
click at [604, 562] on div "Add Column" at bounding box center [798, 423] width 1487 height 633
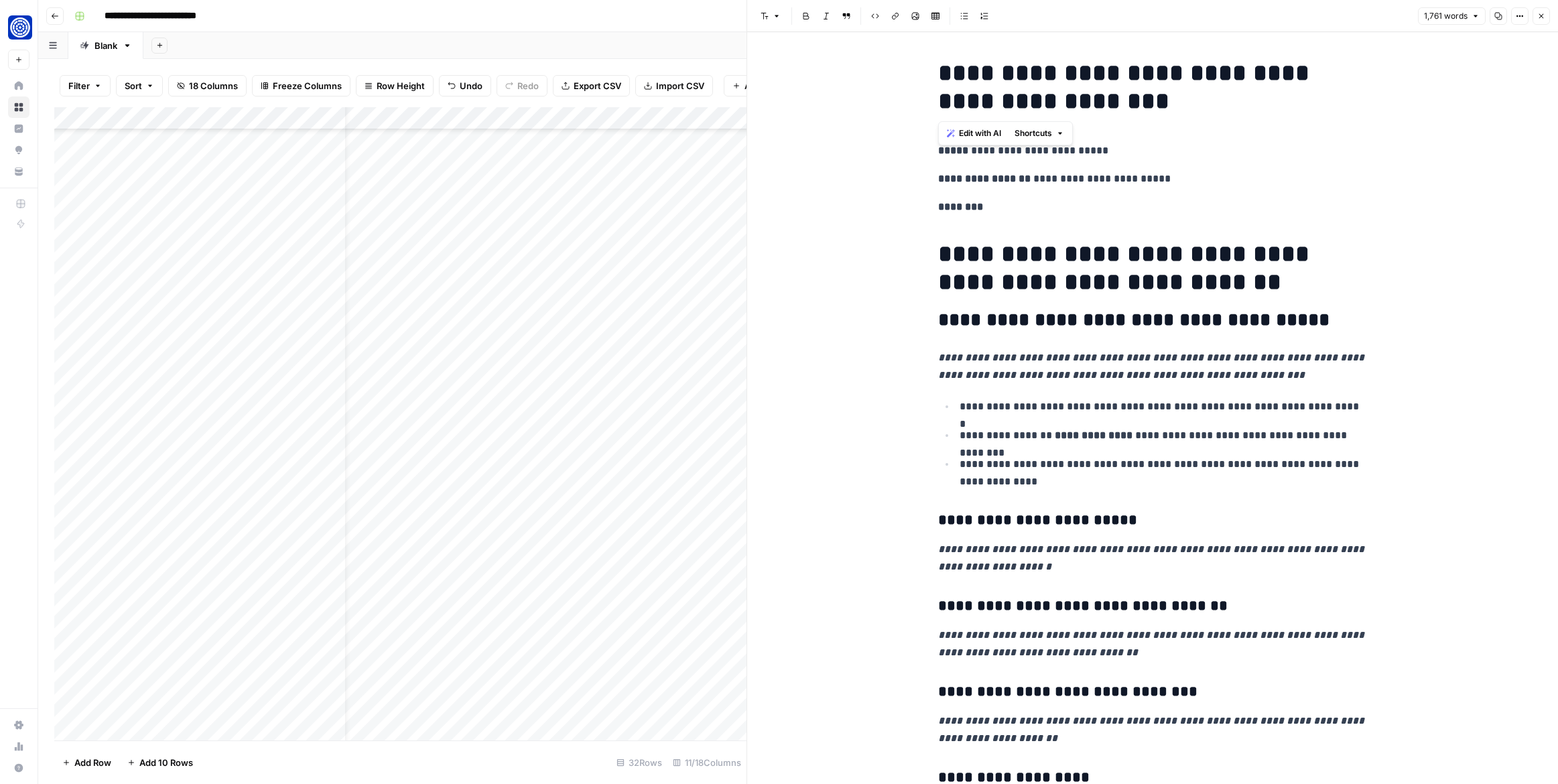
drag, startPoint x: 1131, startPoint y: 109, endPoint x: 918, endPoint y: 79, distance: 215.1
copy h1 "**********"
click at [641, 34] on div "Add Sheet" at bounding box center [850, 45] width 1414 height 26
click at [1537, 18] on icon "button" at bounding box center [1540, 16] width 8 height 8
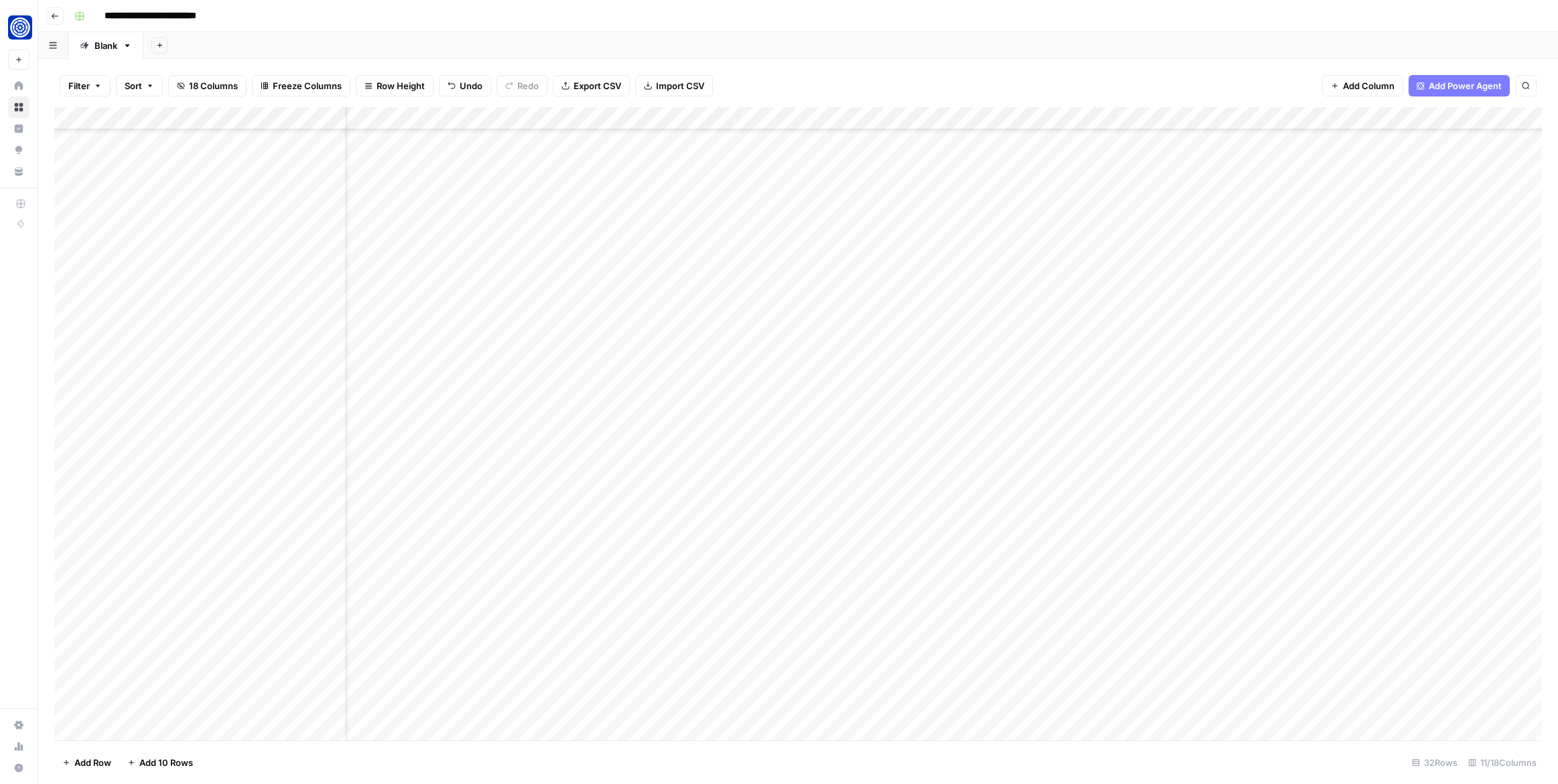
scroll to position [126, 77]
click at [1131, 560] on div "Add Column" at bounding box center [798, 423] width 1487 height 633
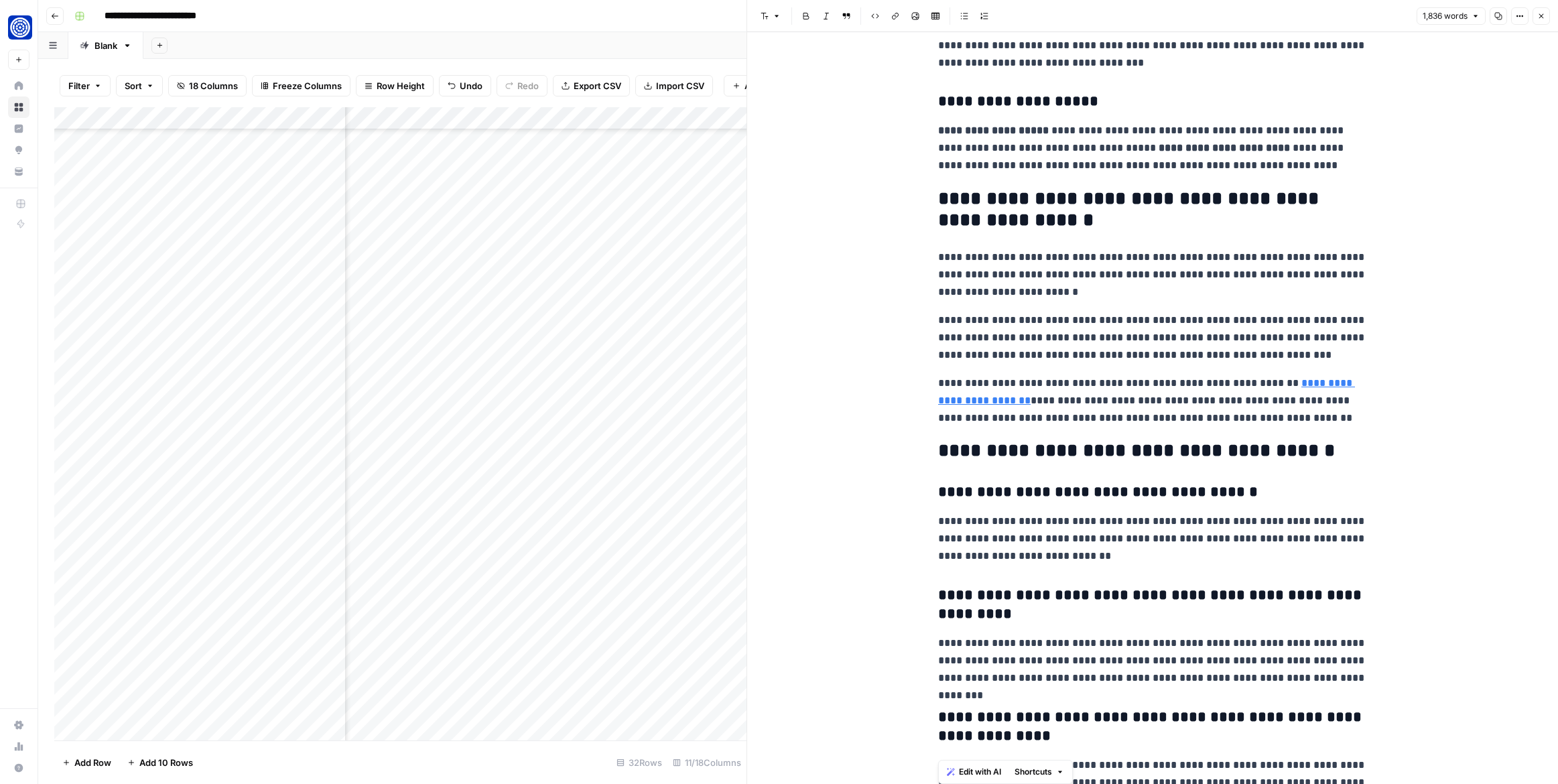
scroll to position [3984, 0]
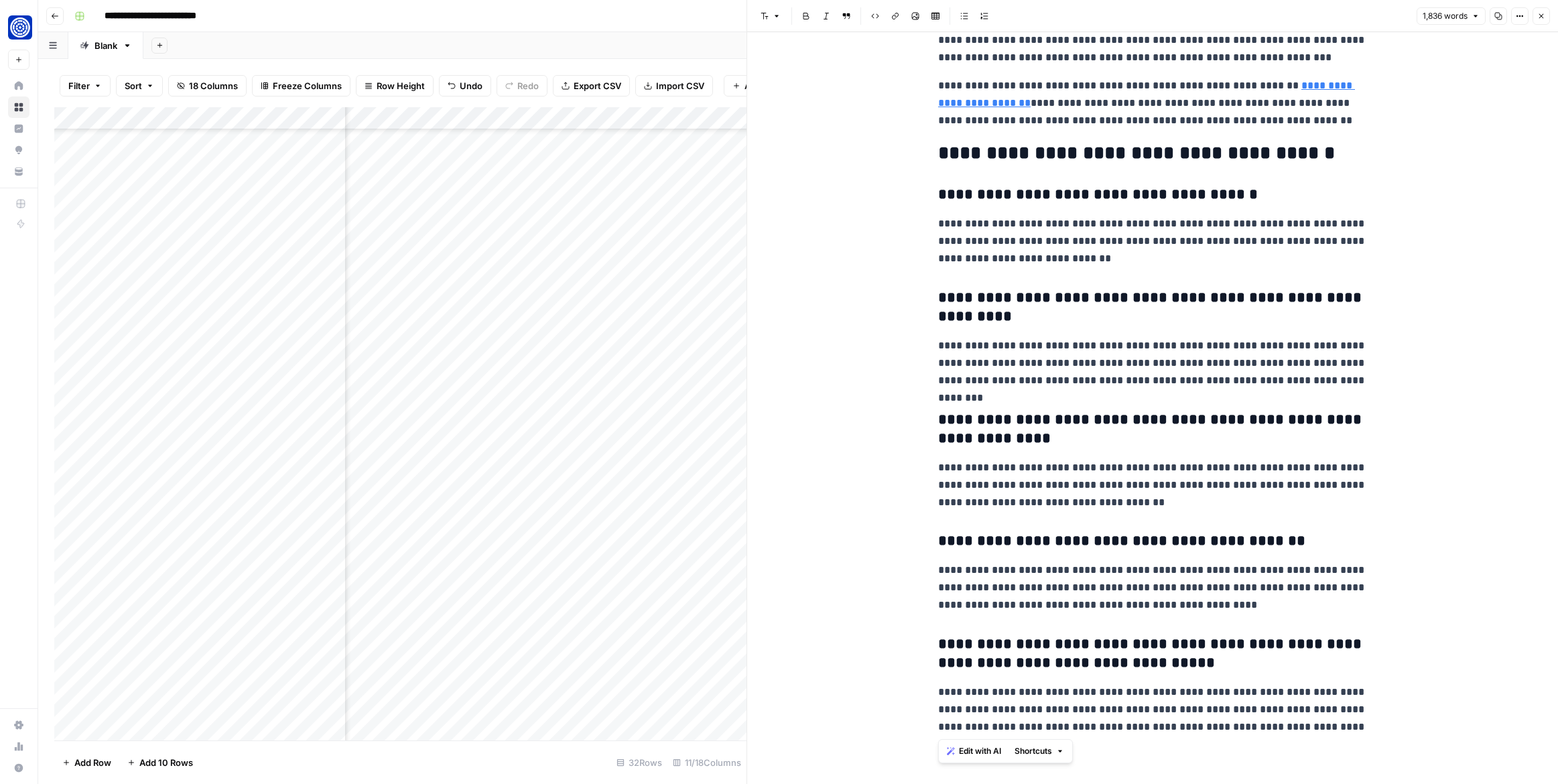
drag, startPoint x: 937, startPoint y: 151, endPoint x: 1386, endPoint y: 767, distance: 762.3
copy div "**********"
click at [1547, 17] on button "Close" at bounding box center [1541, 16] width 18 height 18
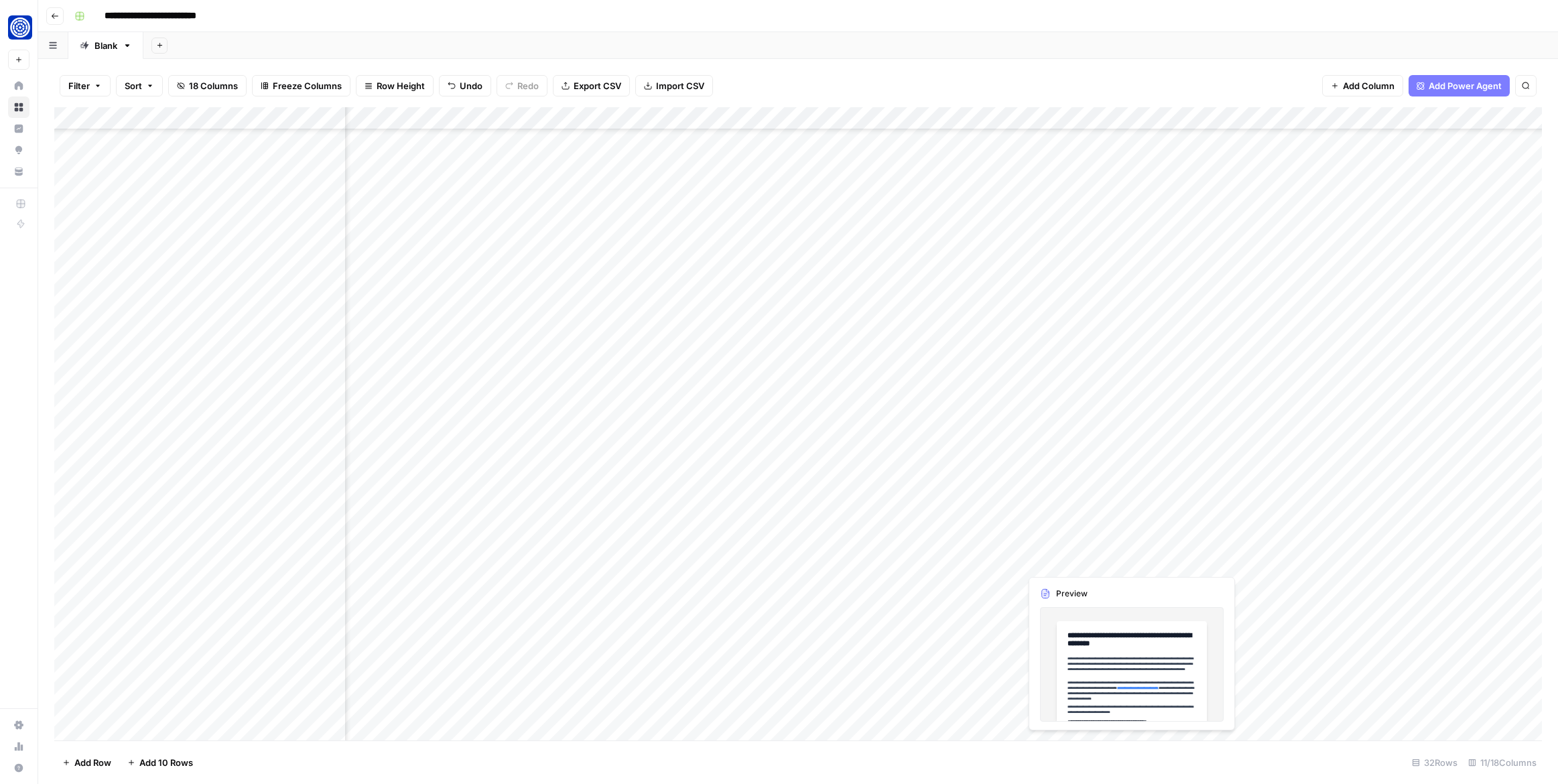
scroll to position [126, 102]
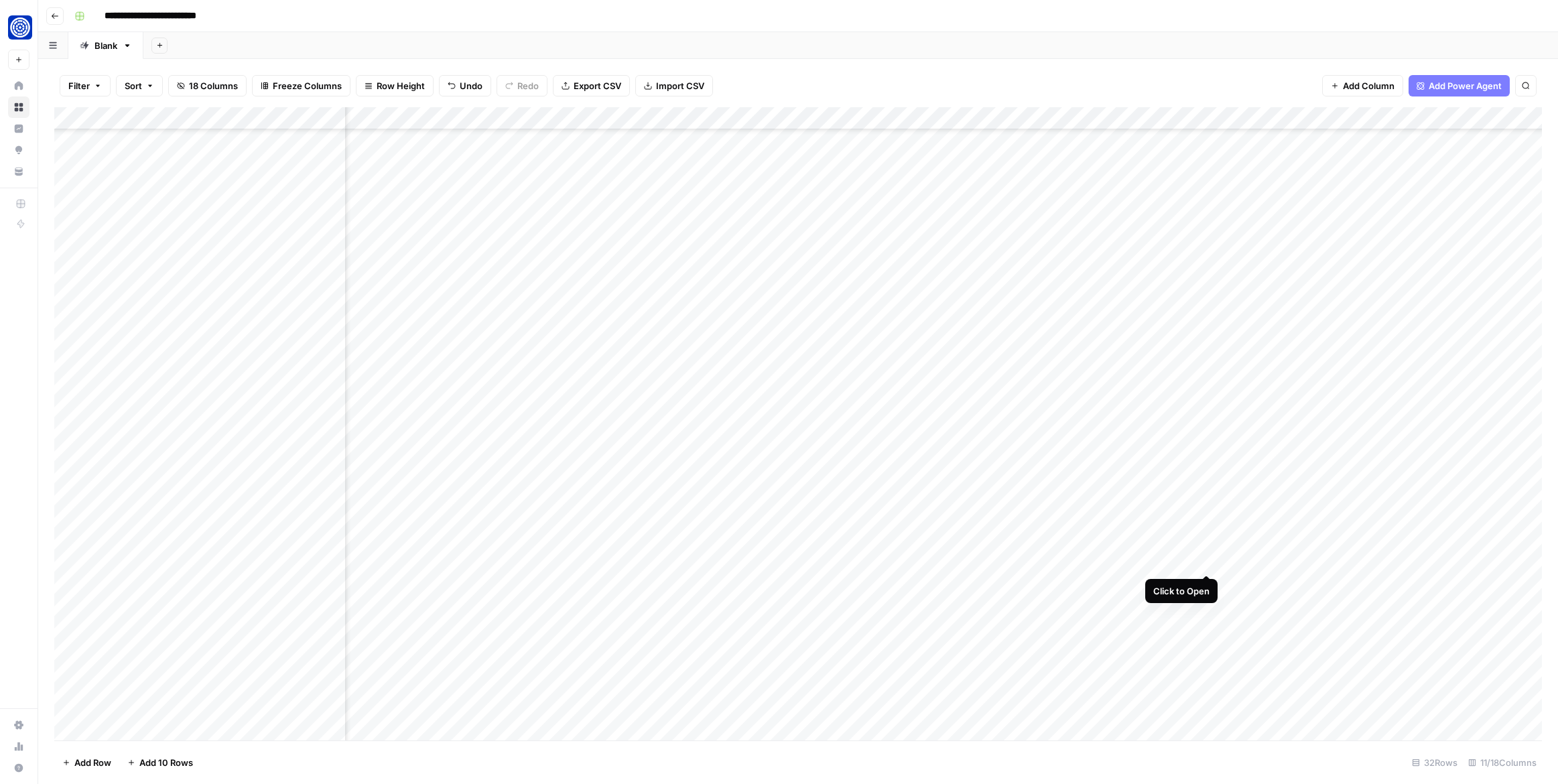
click at [1212, 559] on div "Add Column" at bounding box center [798, 423] width 1487 height 633
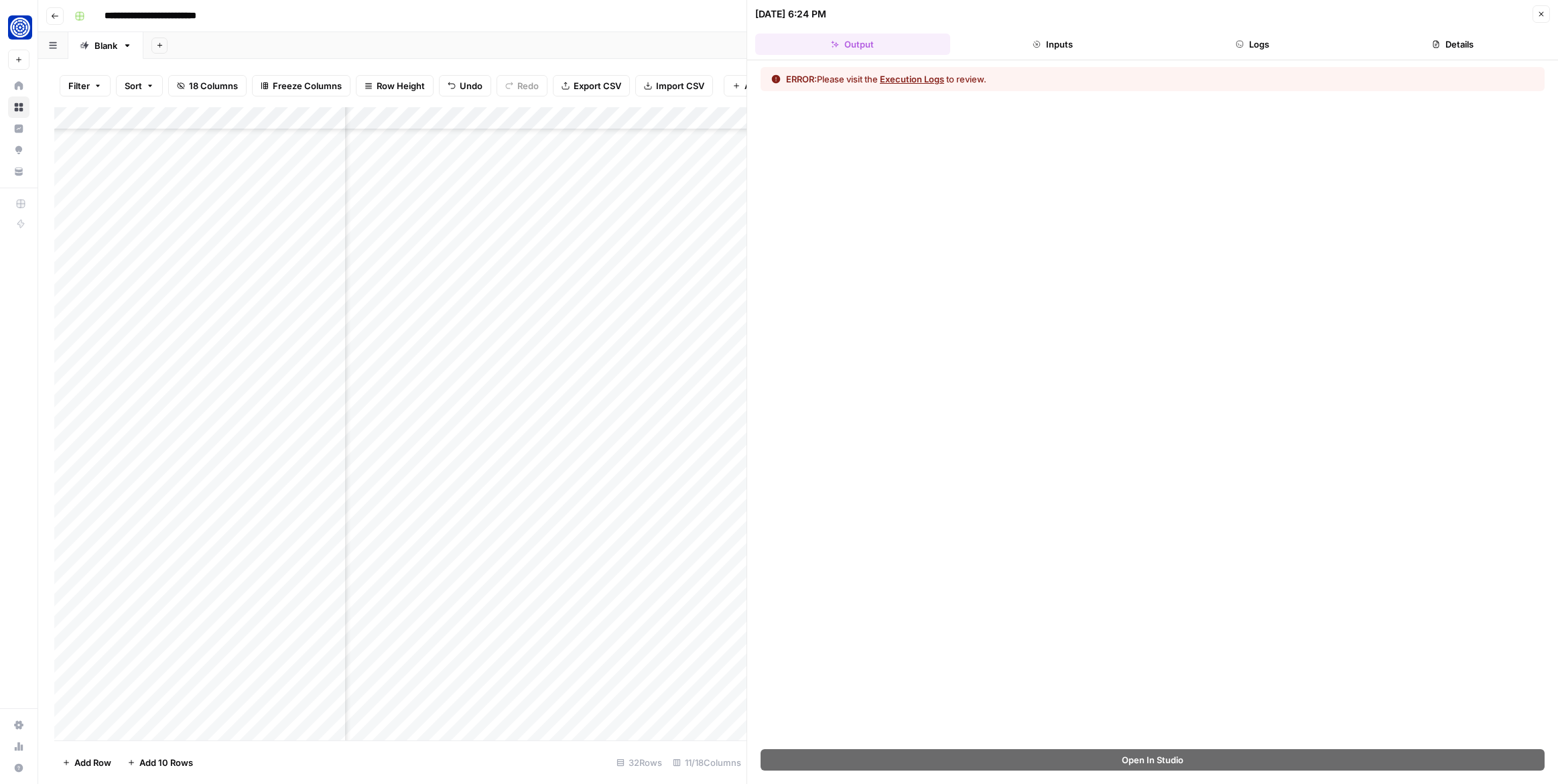
click at [1538, 14] on icon "button" at bounding box center [1540, 13] width 8 height 8
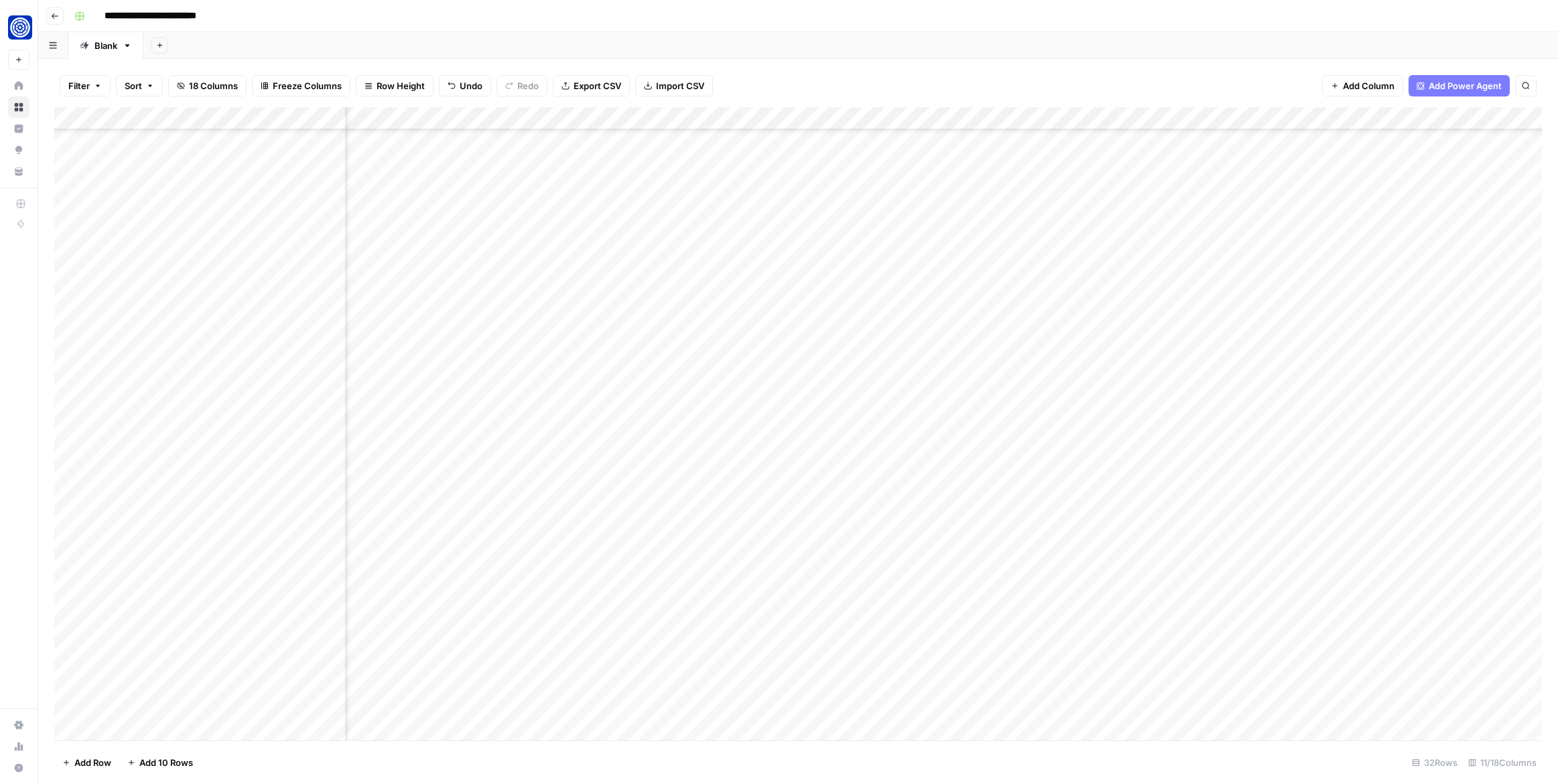
click at [1226, 559] on div "Add Column" at bounding box center [798, 423] width 1487 height 633
click at [1102, 564] on div "Add Column" at bounding box center [798, 423] width 1487 height 633
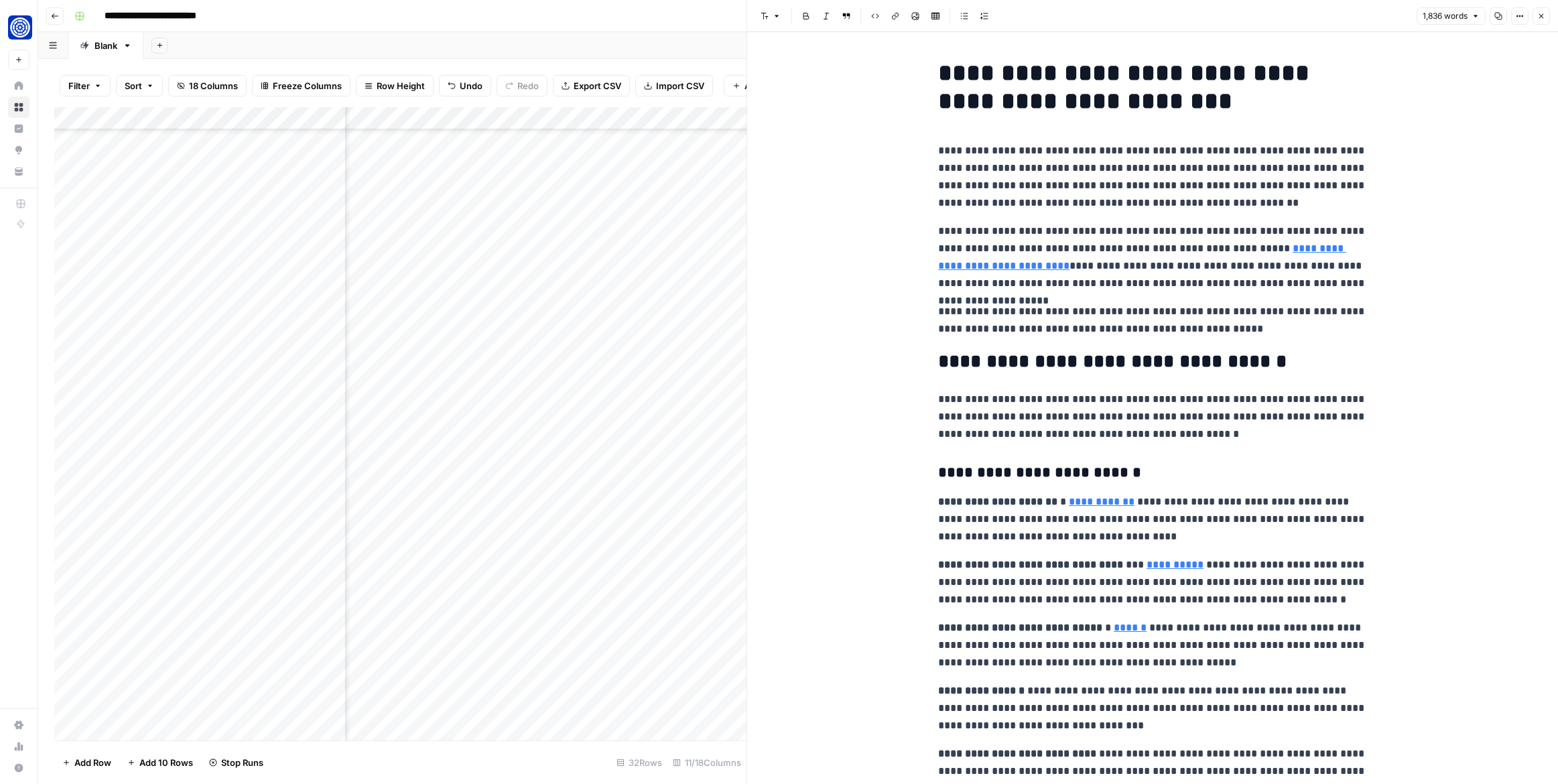
click at [1047, 326] on p "**********" at bounding box center [1153, 320] width 429 height 34
copy div "**********"
click at [1542, 21] on button "Close" at bounding box center [1541, 16] width 18 height 18
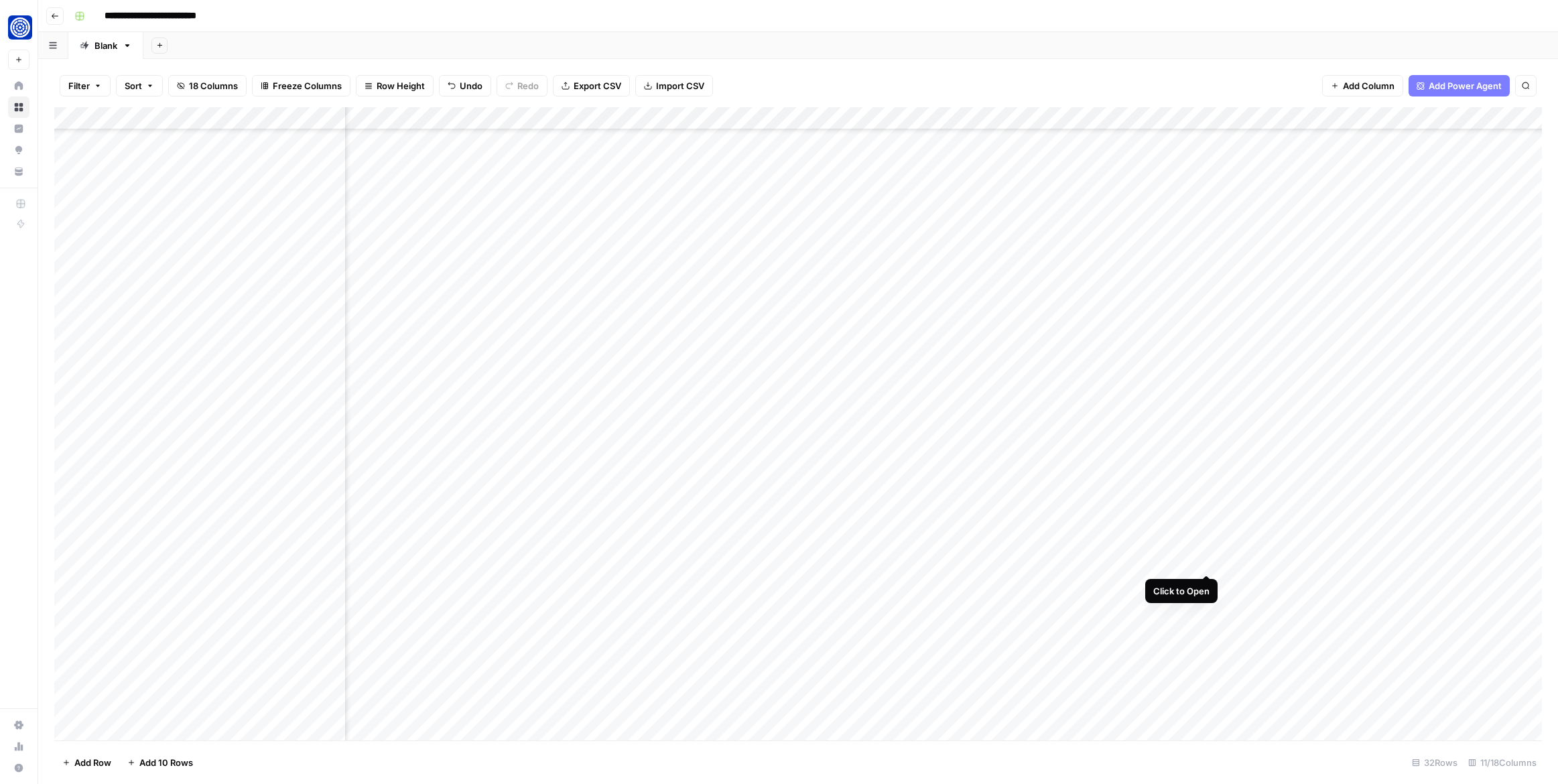
click at [1202, 560] on div "Add Column" at bounding box center [798, 423] width 1487 height 633
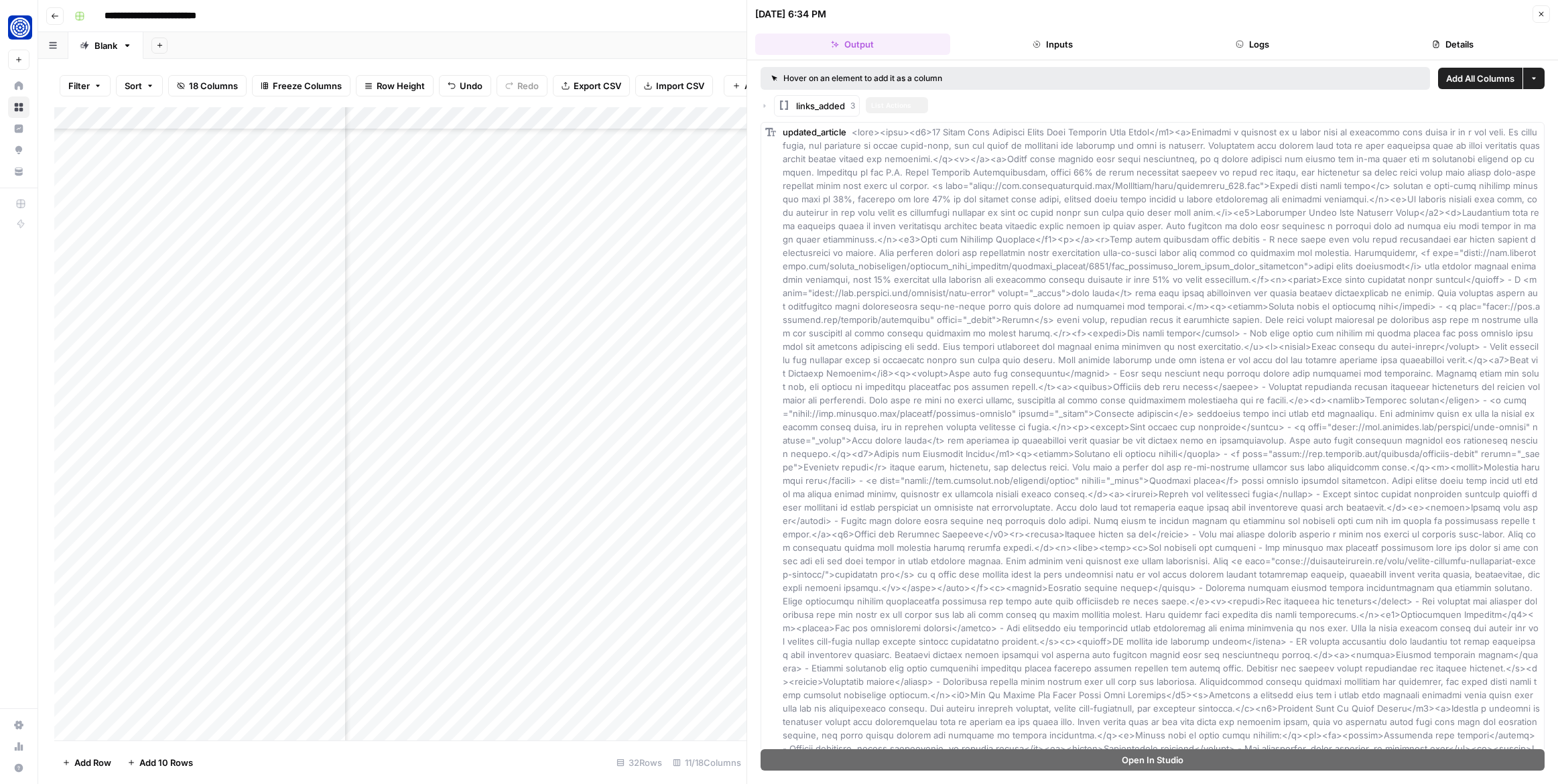
click at [767, 107] on icon "button" at bounding box center [764, 105] width 8 height 8
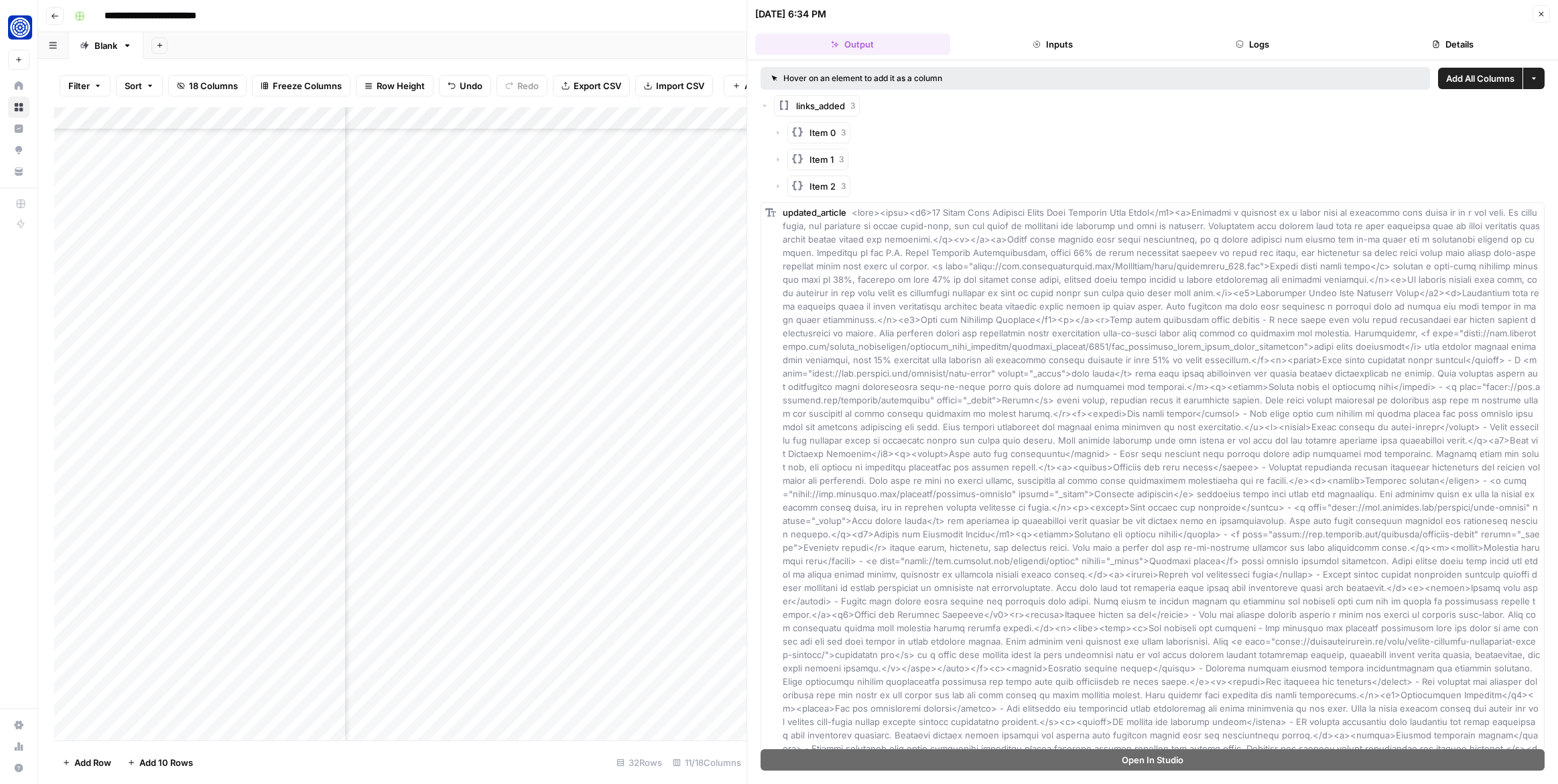
click at [779, 132] on icon "button" at bounding box center [777, 132] width 8 height 8
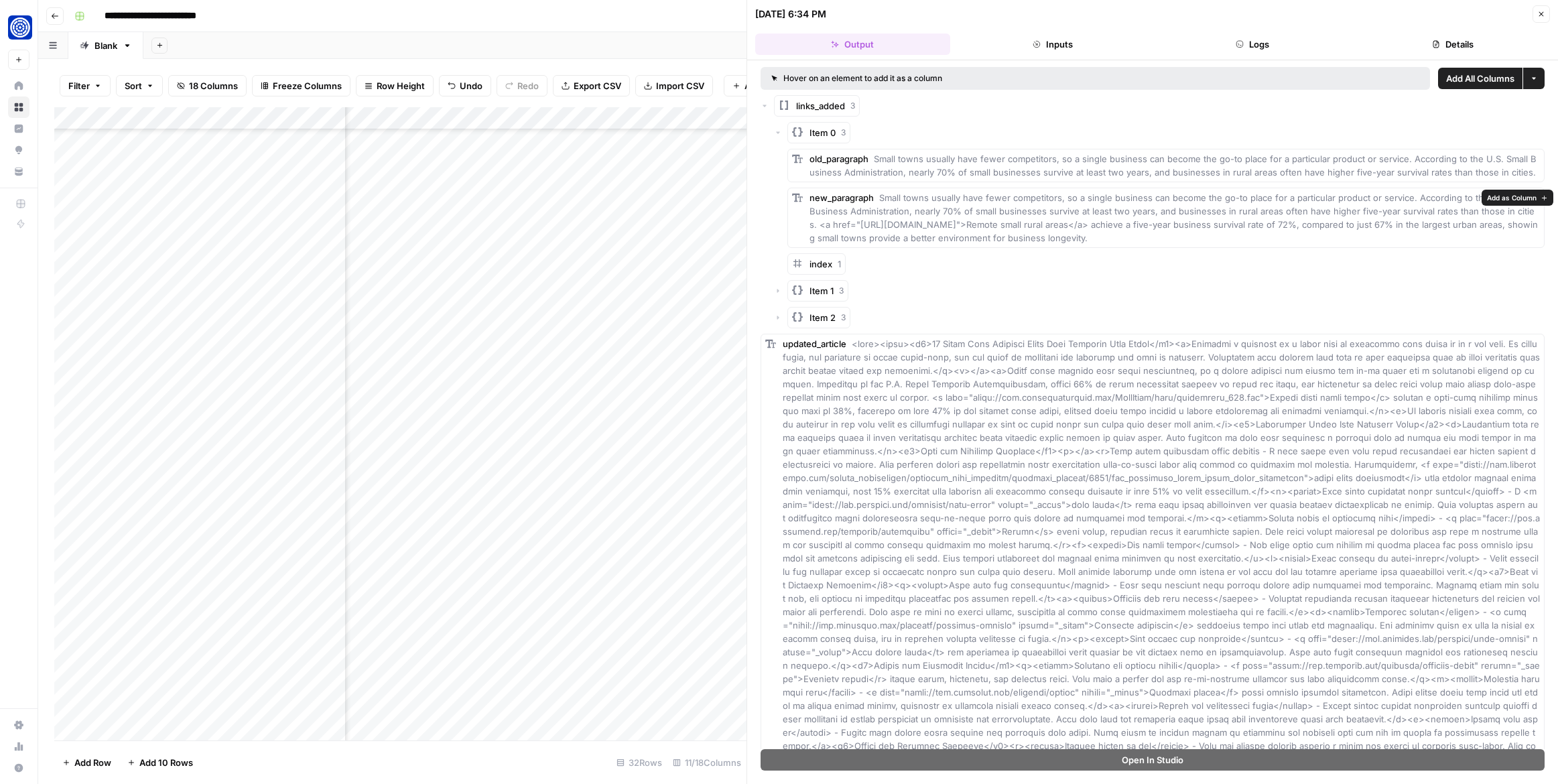
drag, startPoint x: 1523, startPoint y: 212, endPoint x: 1534, endPoint y: 241, distance: 31.0
click at [1534, 241] on div "new_paragraph Small towns usually have fewer competitors, so a single business …" at bounding box center [1174, 217] width 730 height 54
copy span "<a href="[URL][DOMAIN_NAME]">Remote small rural areas</a> achieve a five-year b…"
click at [779, 289] on icon "button" at bounding box center [777, 290] width 8 height 8
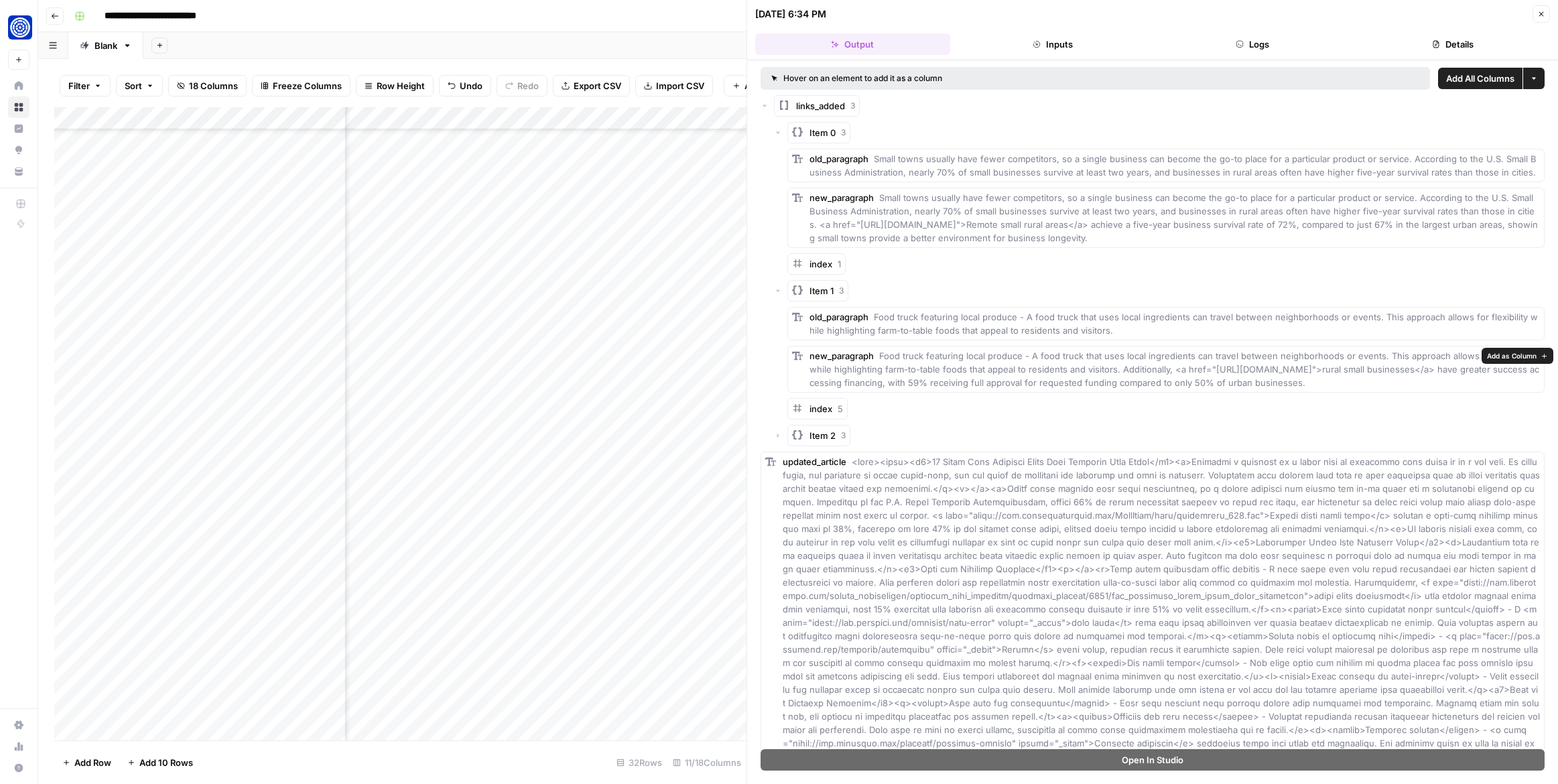
drag, startPoint x: 1106, startPoint y: 370, endPoint x: 1136, endPoint y: 395, distance: 39.1
click at [1136, 389] on div "new_paragraph Food truck featuring local produce - A food truck that uses local…" at bounding box center [1174, 369] width 730 height 41
copy span "Additionally, <a href="[URL][DOMAIN_NAME]">rural small businesses</a> have grea…"
click at [774, 440] on icon "button" at bounding box center [777, 435] width 8 height 8
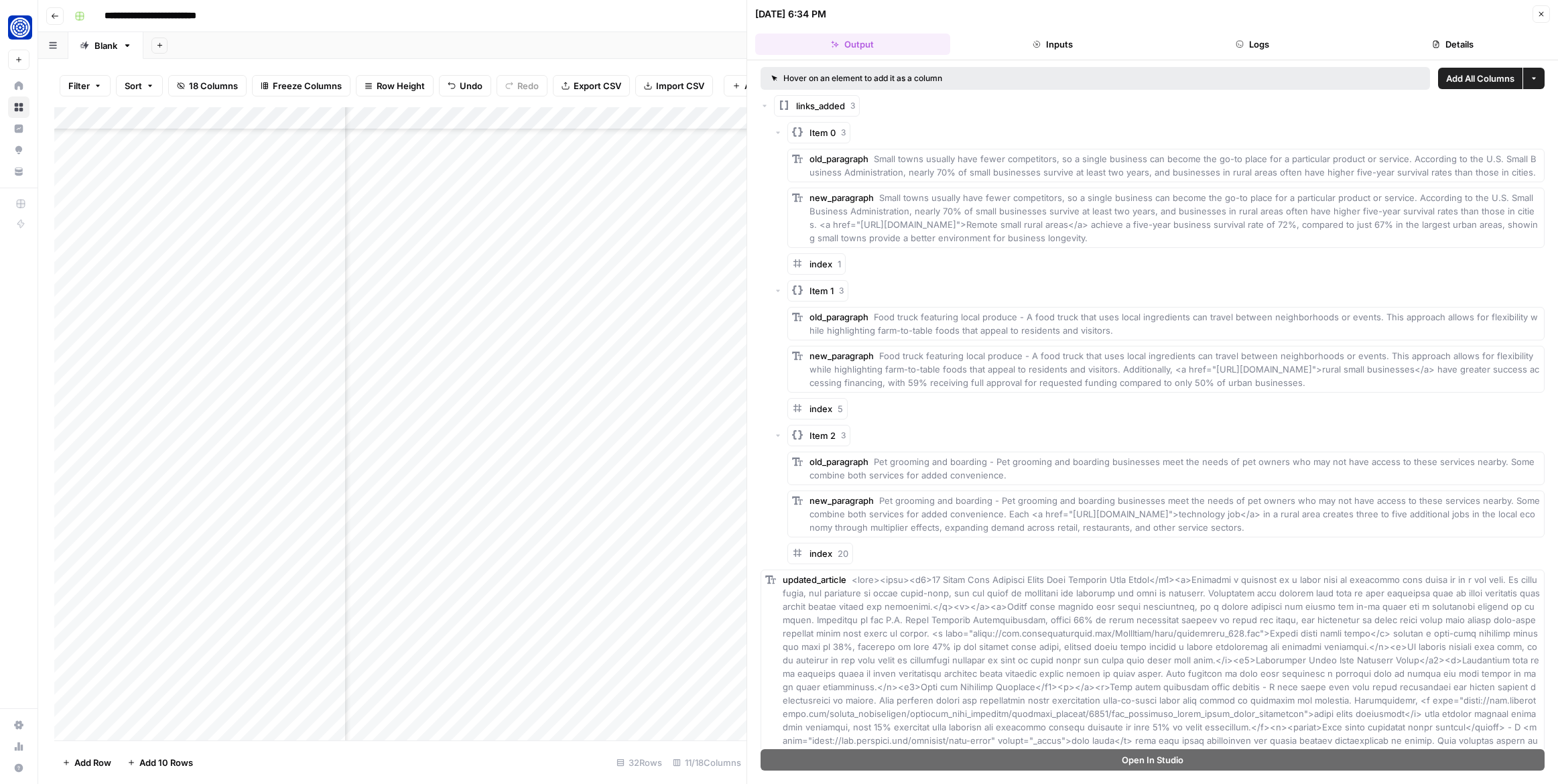
scroll to position [8, 0]
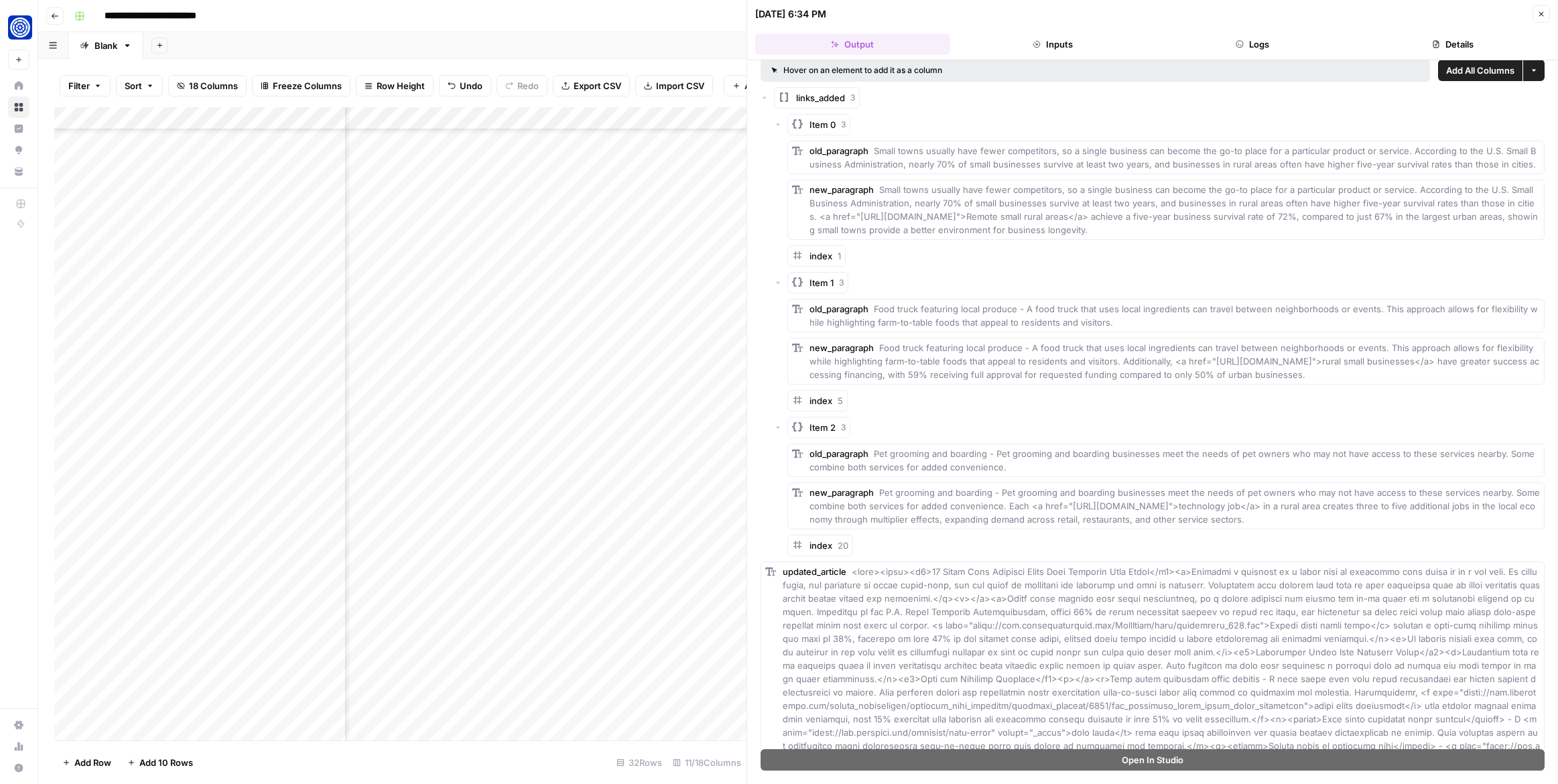
drag, startPoint x: 1001, startPoint y: 519, endPoint x: 1501, endPoint y: 554, distance: 501.2
click at [1501, 554] on div "old_paragraph Pet grooming and boarding - Pet grooming and boarding businesses …" at bounding box center [1165, 499] width 757 height 112
click at [1457, 543] on div "old_paragraph Pet grooming and boarding - Pet grooming and boarding businesses …" at bounding box center [1165, 499] width 757 height 112
drag, startPoint x: 1436, startPoint y: 534, endPoint x: 999, endPoint y: 521, distance: 437.2
click at [1000, 521] on div "new_paragraph Pet grooming and boarding - Pet grooming and boarding businesses …" at bounding box center [1174, 506] width 730 height 41
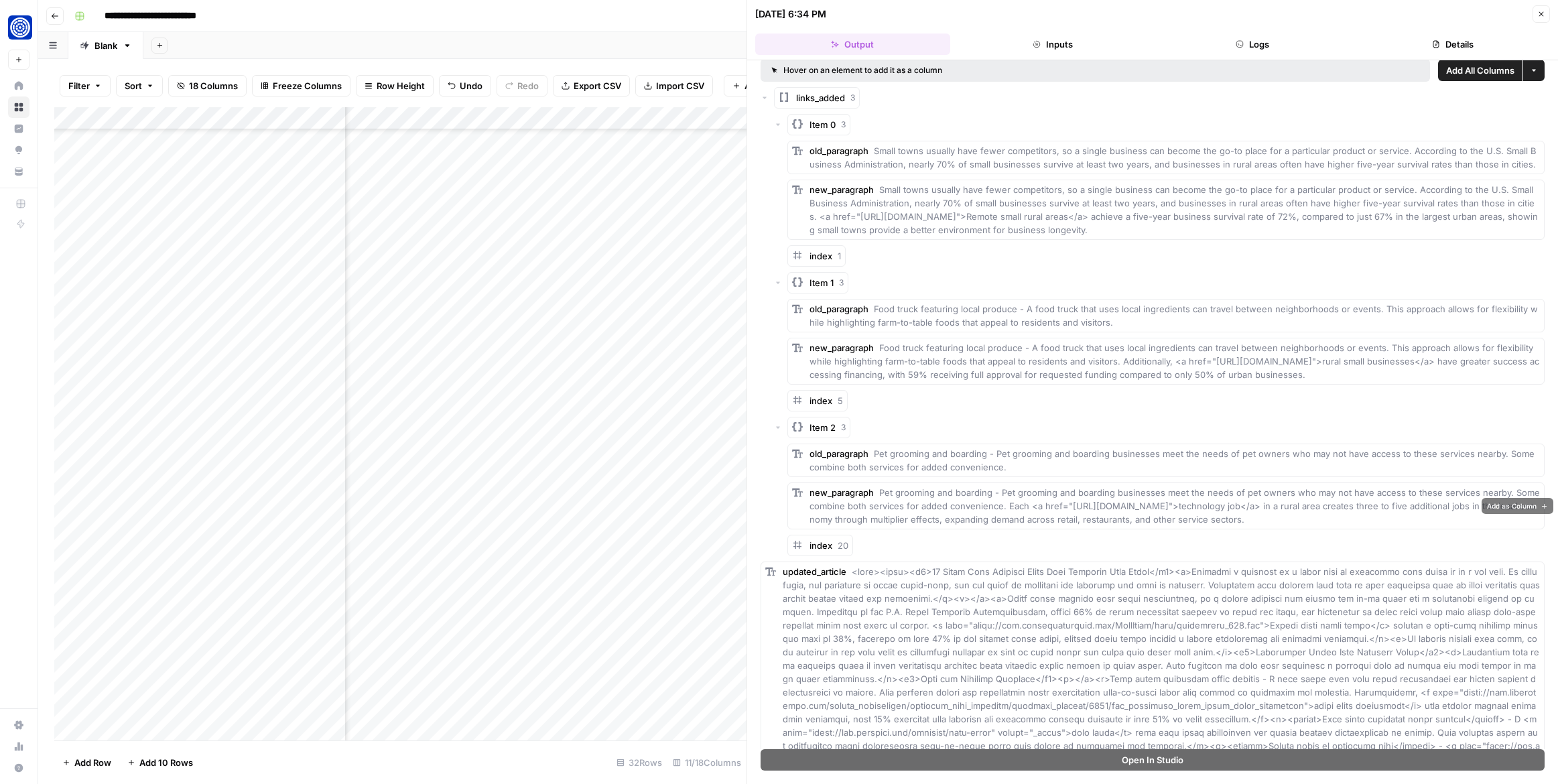
copy span "Each <a href="[URL][DOMAIN_NAME]">technology job</a> in a rural area creates th…"
click at [1540, 13] on icon "button" at bounding box center [1541, 14] width 4 height 4
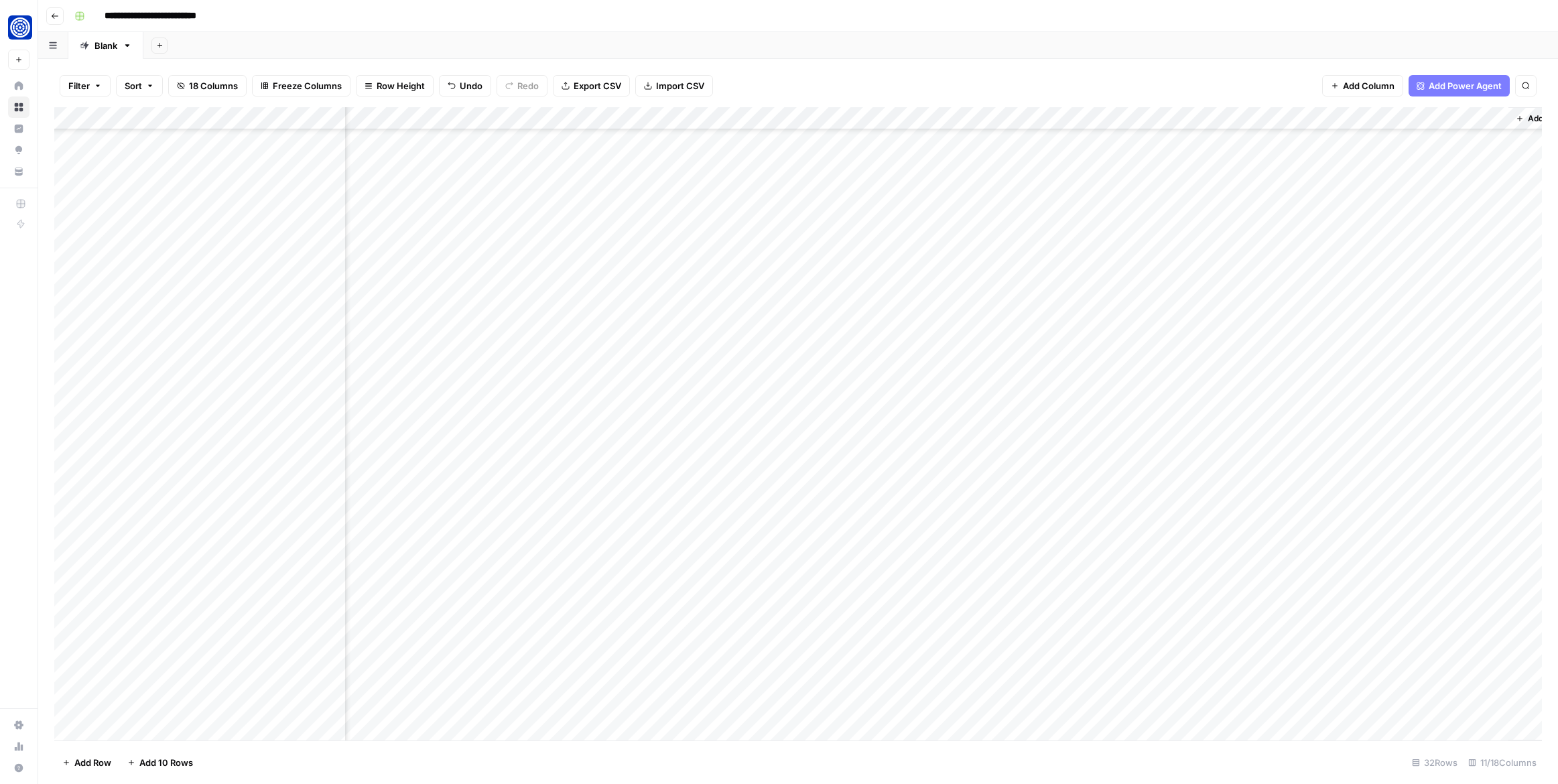
scroll to position [126, 216]
click at [1199, 556] on div "Add Column" at bounding box center [798, 423] width 1487 height 633
click at [1403, 554] on div "Add Column" at bounding box center [798, 423] width 1487 height 633
click at [1403, 559] on div "Add Column" at bounding box center [798, 423] width 1487 height 633
click at [1403, 559] on body "**********" at bounding box center [779, 392] width 1558 height 784
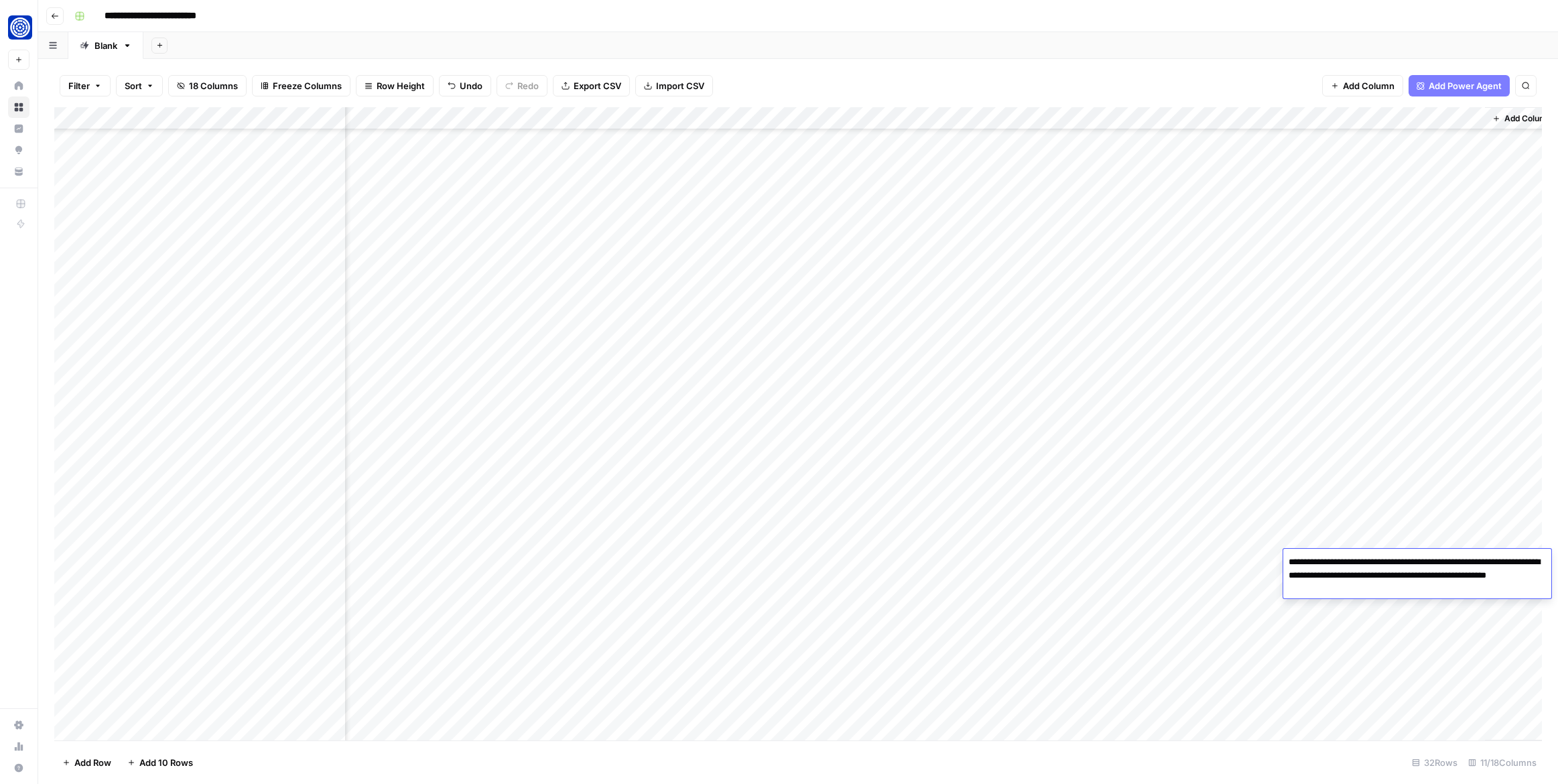
click at [1391, 572] on textarea "**********" at bounding box center [1417, 576] width 268 height 46
click at [1387, 576] on textarea "**********" at bounding box center [1417, 576] width 268 height 46
